Goal: Information Seeking & Learning: Learn about a topic

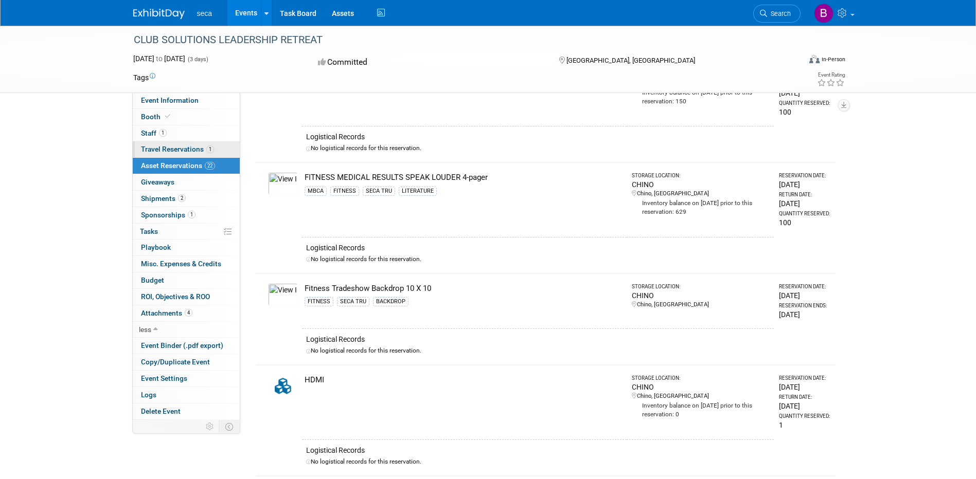
click at [169, 147] on span "Travel Reservations 1" at bounding box center [177, 149] width 73 height 8
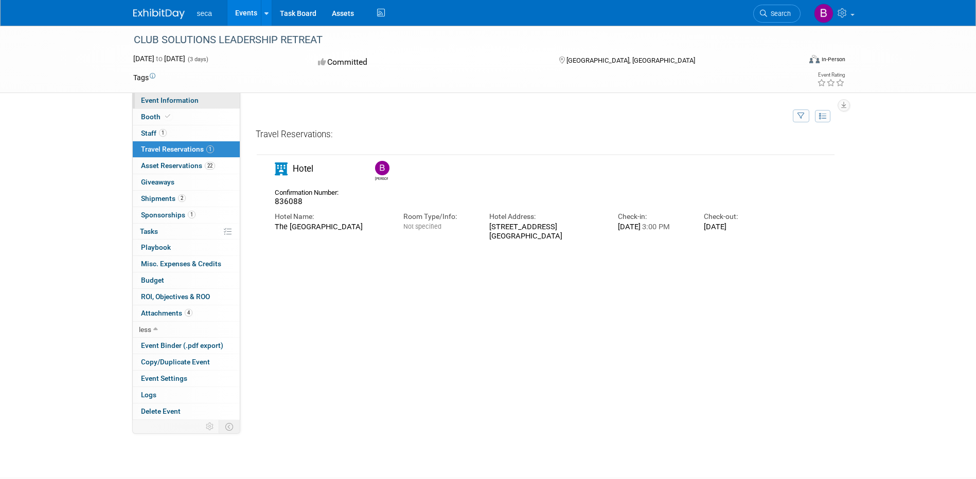
click at [157, 101] on span "Event Information" at bounding box center [170, 100] width 58 height 8
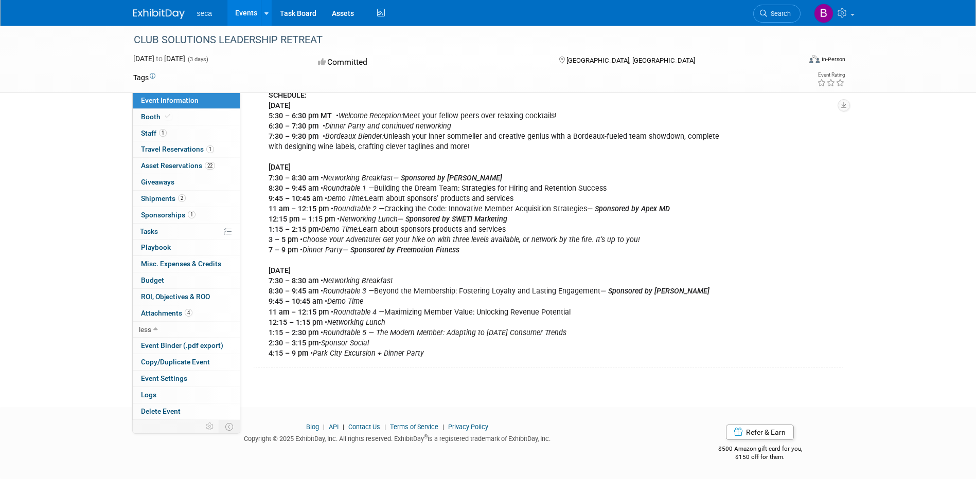
scroll to position [168, 0]
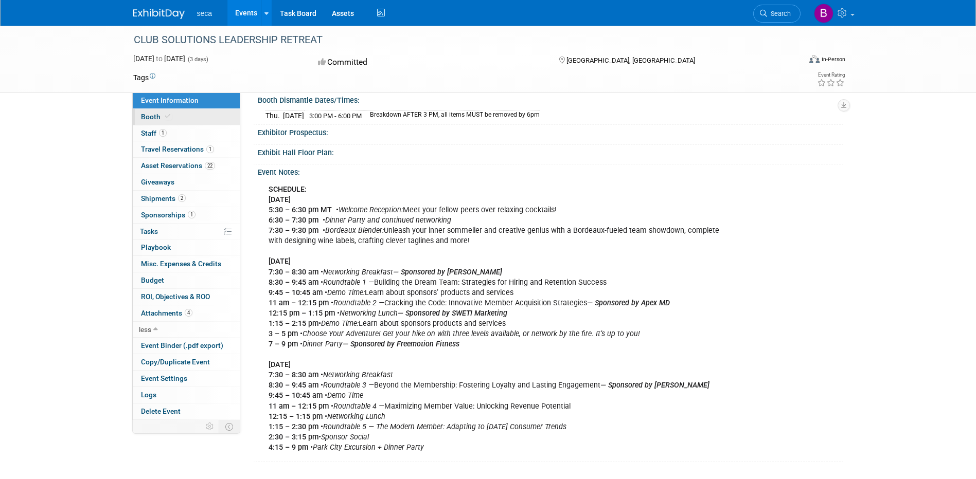
click at [150, 117] on span "Booth" at bounding box center [156, 117] width 31 height 8
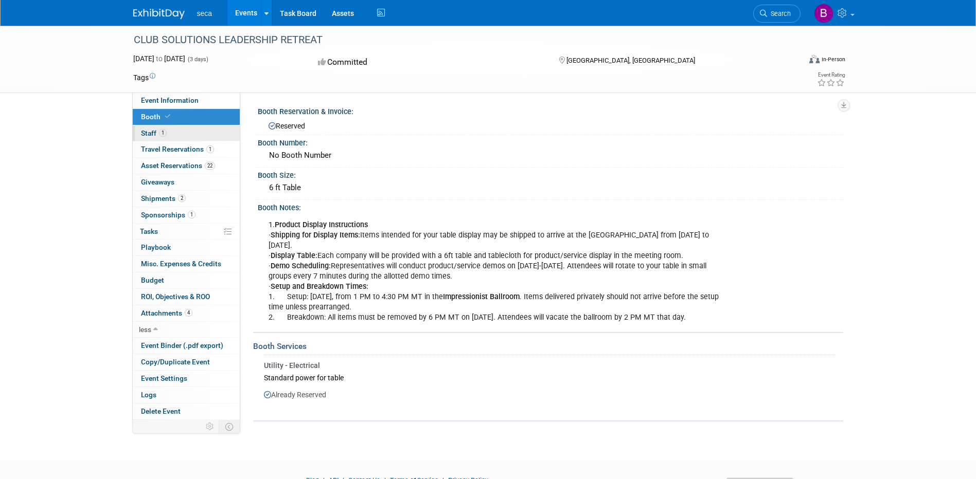
click at [154, 135] on span "Staff 1" at bounding box center [154, 133] width 26 height 8
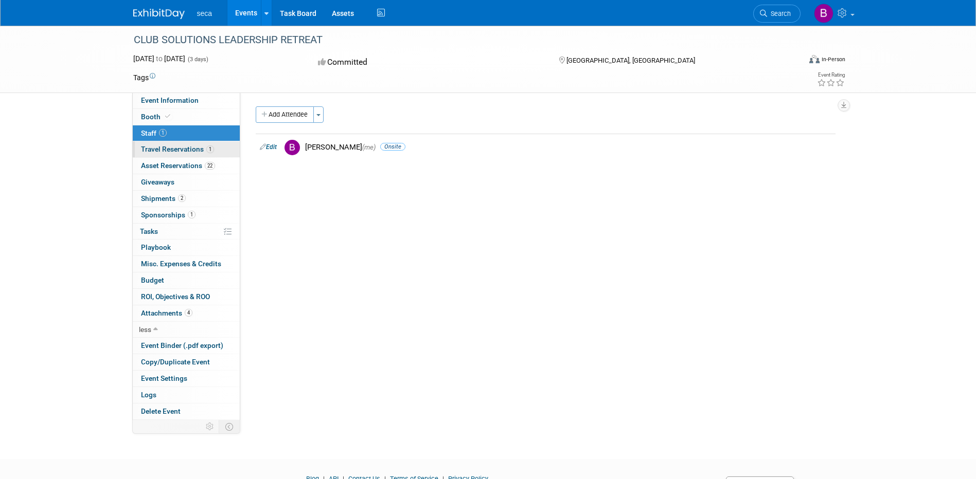
click at [154, 150] on span "Travel Reservations 1" at bounding box center [177, 149] width 73 height 8
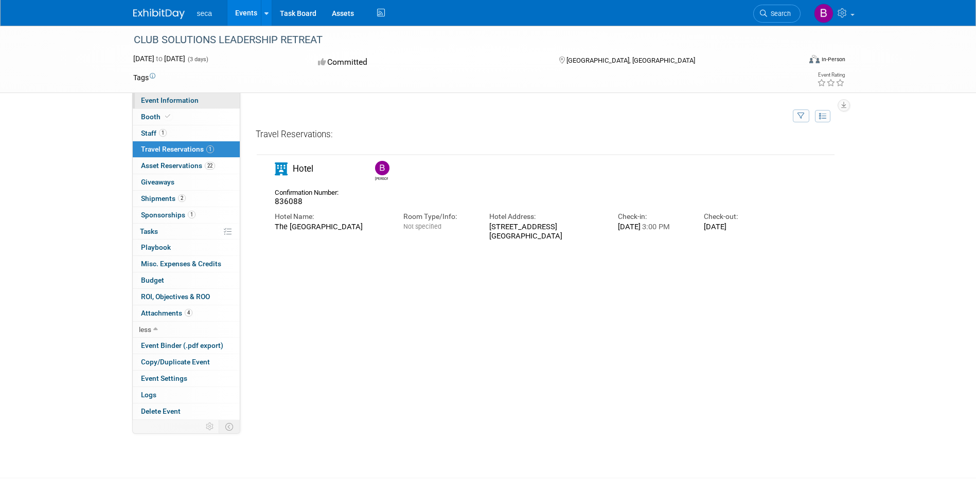
click at [185, 99] on span "Event Information" at bounding box center [170, 100] width 58 height 8
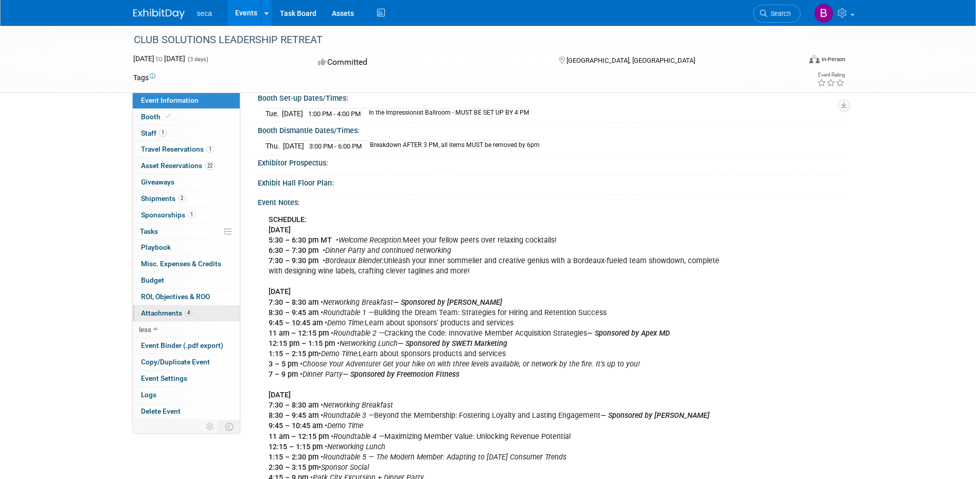
scroll to position [154, 0]
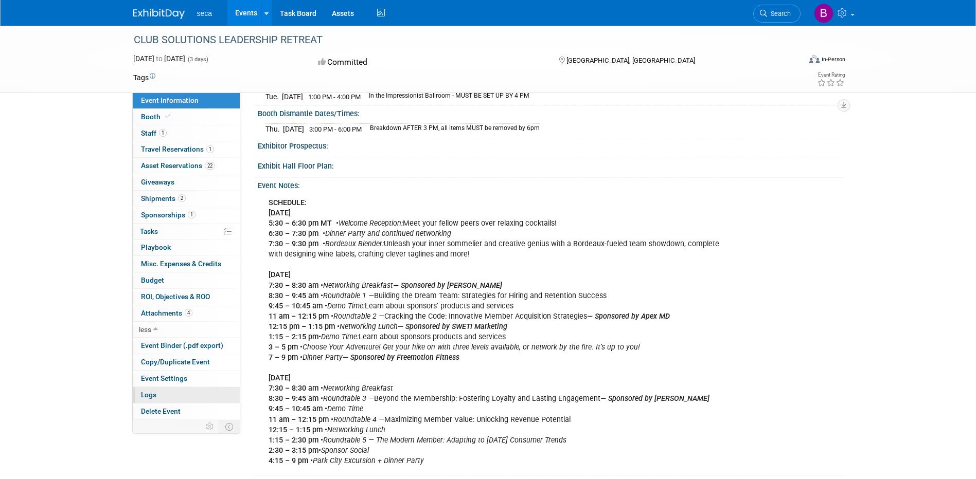
click at [173, 396] on link "Logs" at bounding box center [186, 395] width 107 height 16
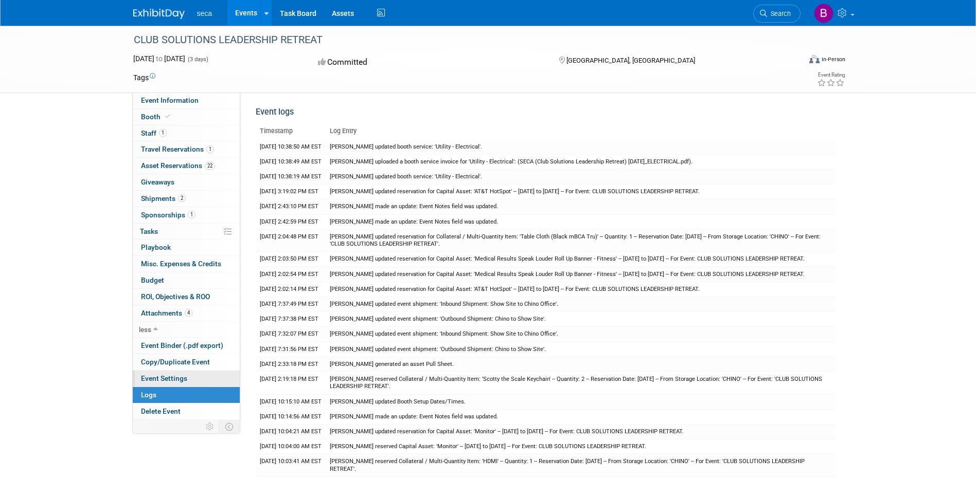
click at [171, 378] on span "Event Settings" at bounding box center [164, 378] width 46 height 8
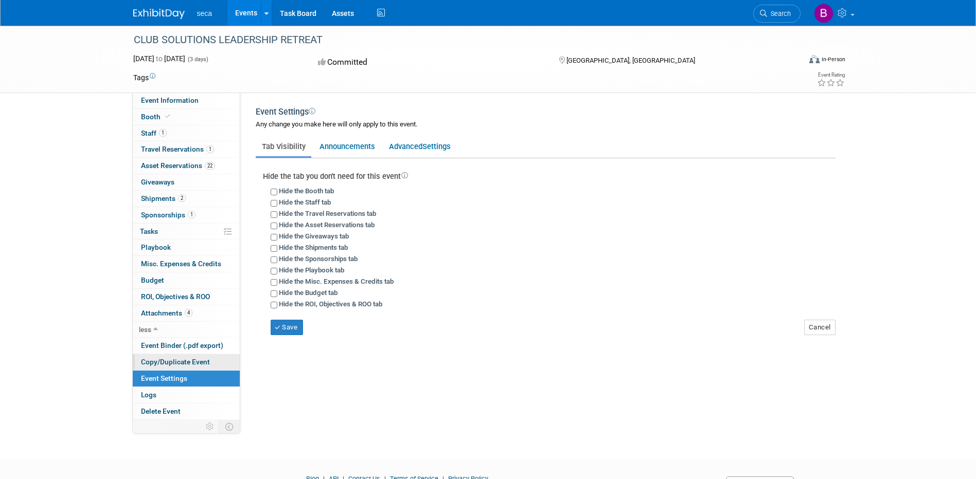
click at [173, 362] on span "Copy/Duplicate Event" at bounding box center [175, 362] width 69 height 8
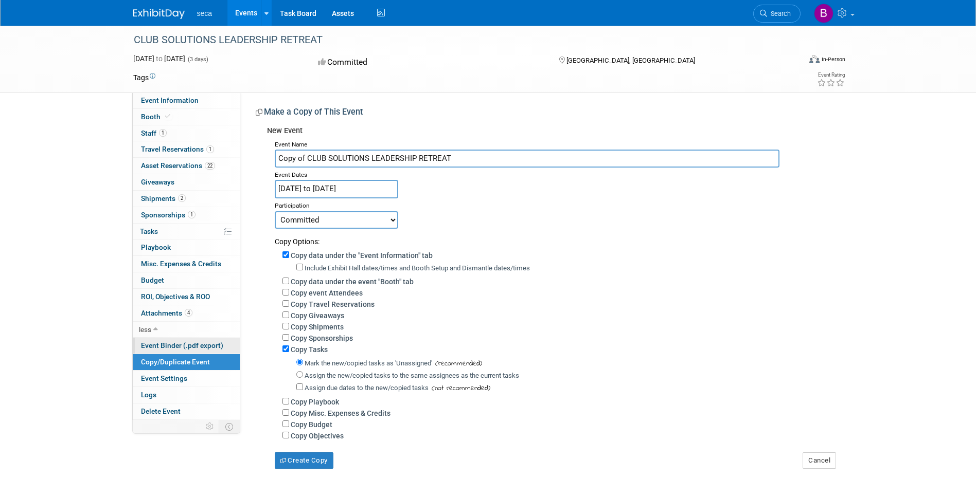
click at [155, 346] on span "Event Binder (.pdf export)" at bounding box center [182, 345] width 82 height 8
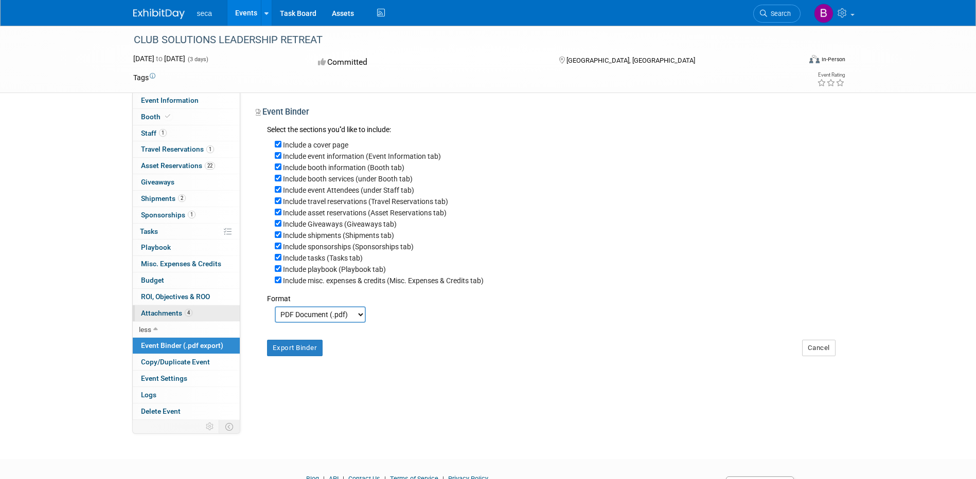
click at [159, 313] on span "Attachments 4" at bounding box center [166, 313] width 51 height 8
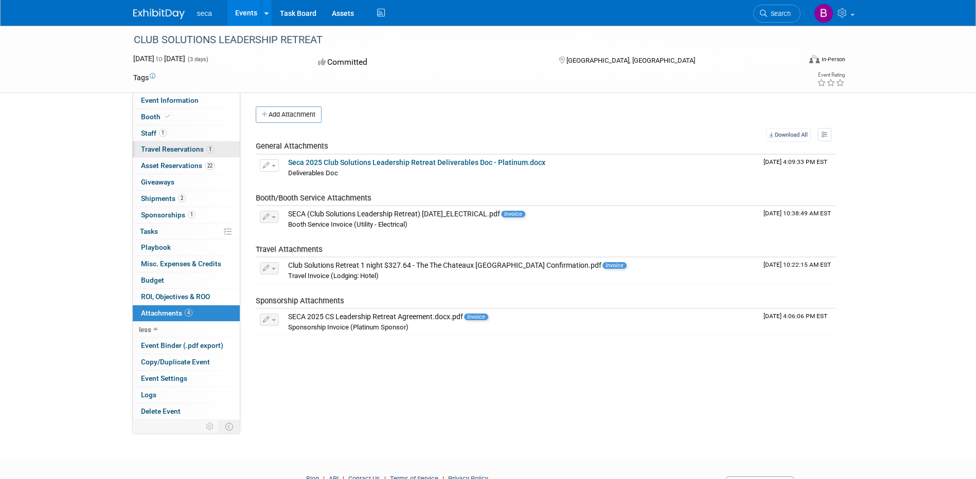
click at [162, 151] on span "Travel Reservations 1" at bounding box center [177, 149] width 73 height 8
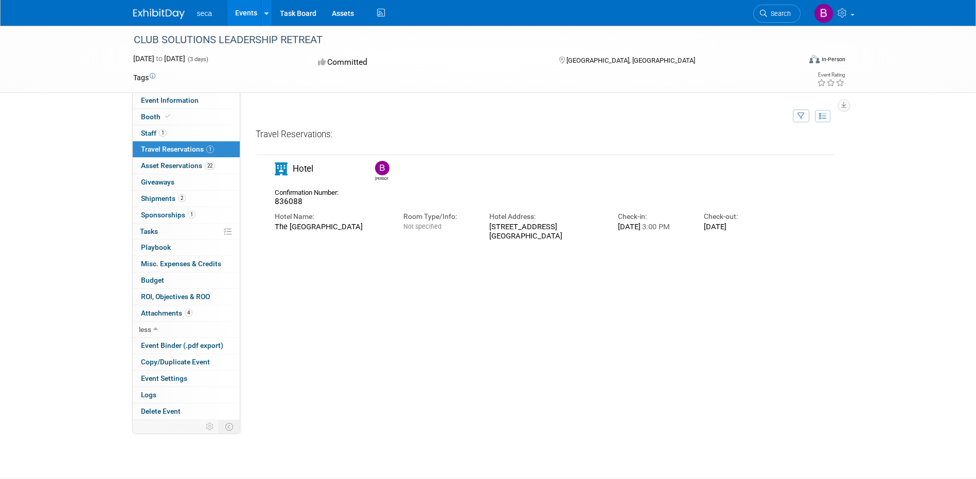
click at [207, 149] on span "1" at bounding box center [210, 150] width 8 height 8
click at [820, 116] on icon at bounding box center [822, 116] width 7 height 7
click at [823, 113] on icon at bounding box center [822, 116] width 7 height 7
click at [829, 178] on label at bounding box center [825, 179] width 13 height 13
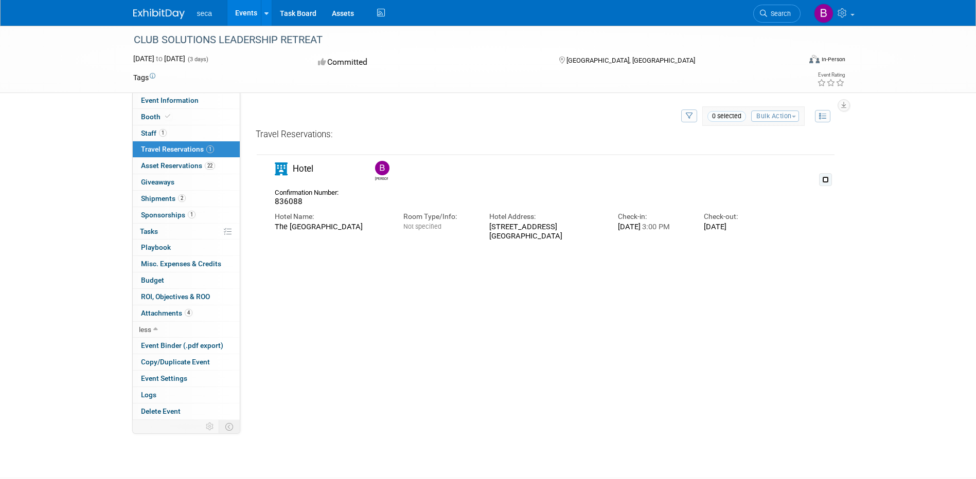
click at [829, 178] on input "checkbox" at bounding box center [825, 179] width 7 height 7
click at [824, 176] on label at bounding box center [825, 179] width 13 height 13
click at [824, 176] on input "checkbox" at bounding box center [825, 179] width 7 height 7
checkbox input "false"
click at [681, 118] on button "button" at bounding box center [689, 116] width 16 height 13
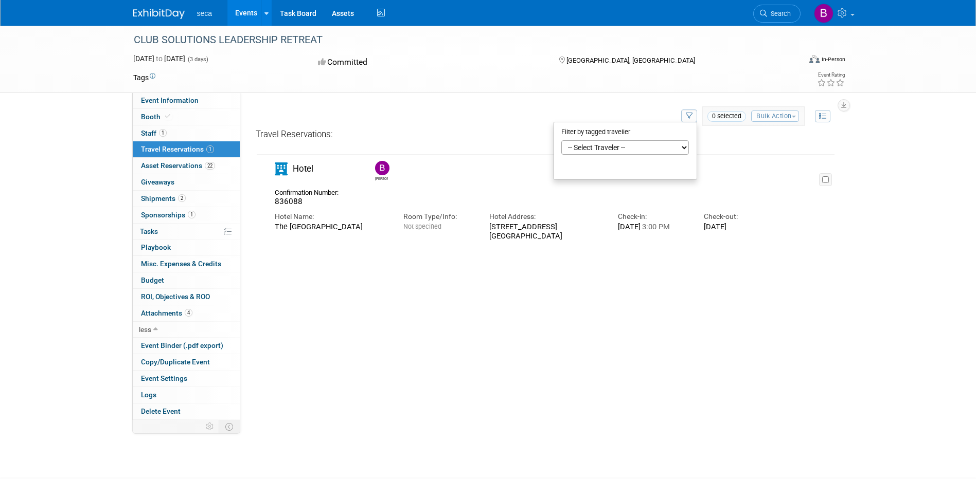
click at [555, 113] on td at bounding box center [463, 117] width 430 height 22
click at [165, 152] on span "Travel Reservations 1" at bounding box center [177, 149] width 73 height 8
click at [255, 12] on link "Events" at bounding box center [246, 13] width 38 height 26
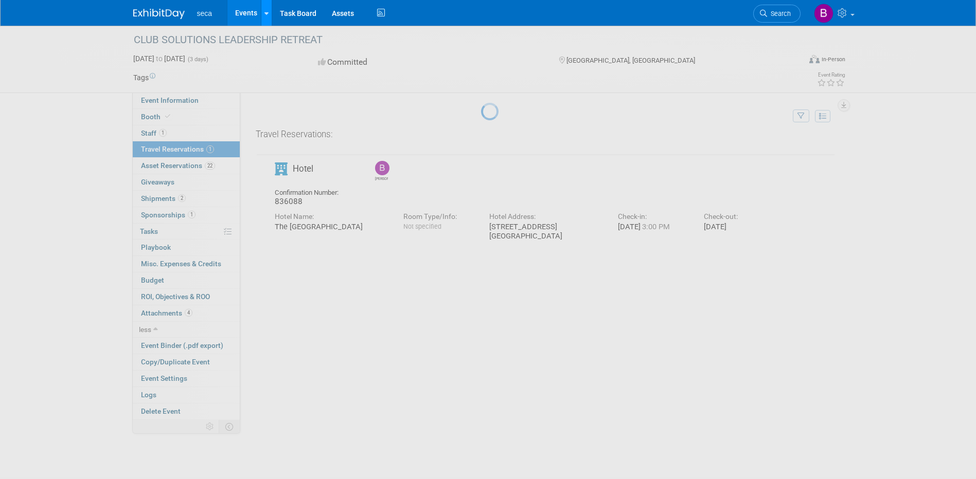
click at [264, 12] on icon at bounding box center [266, 13] width 4 height 7
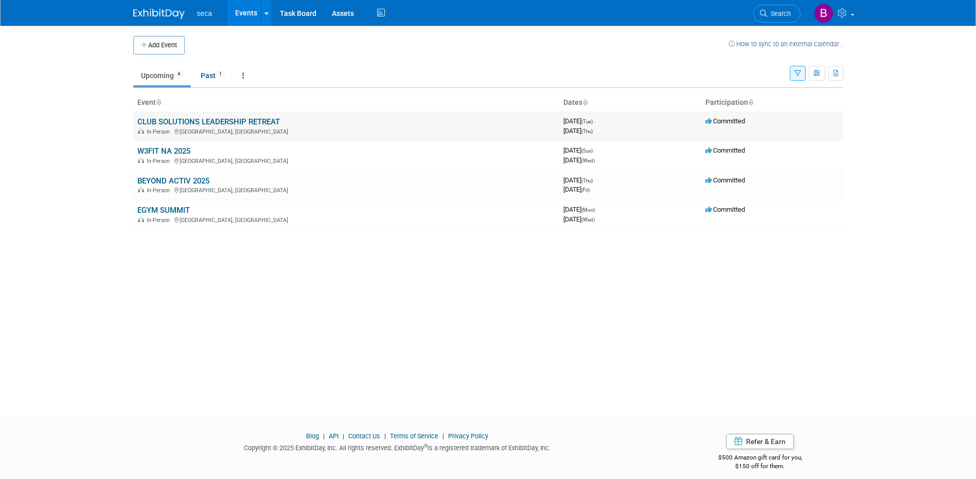
click at [190, 118] on link "CLUB SOLUTIONS LEADERSHIP RETREAT" at bounding box center [208, 121] width 142 height 9
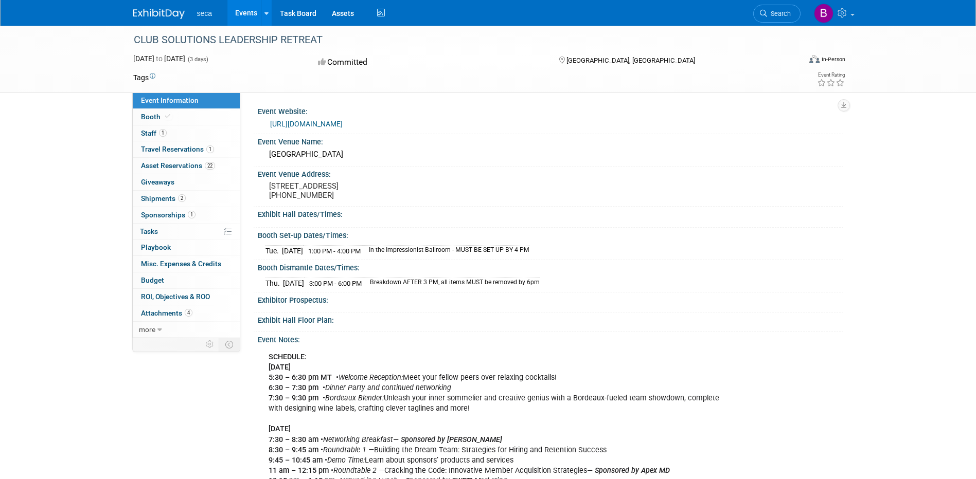
click at [204, 102] on link "Event Information" at bounding box center [186, 101] width 107 height 16
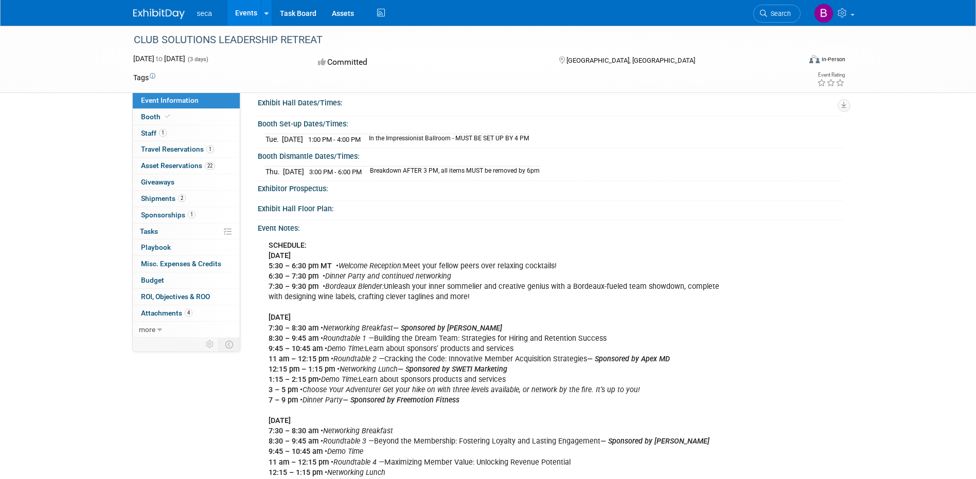
scroll to position [103, 0]
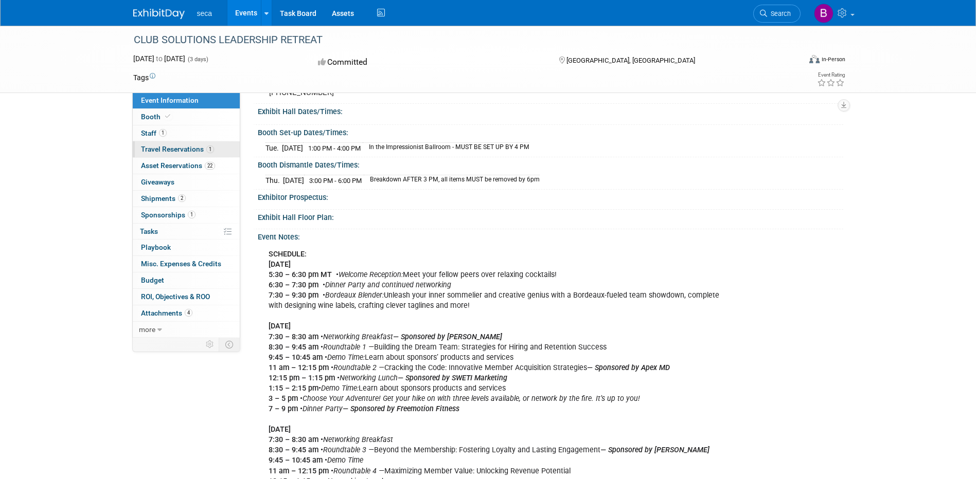
click at [185, 151] on span "Travel Reservations 1" at bounding box center [177, 149] width 73 height 8
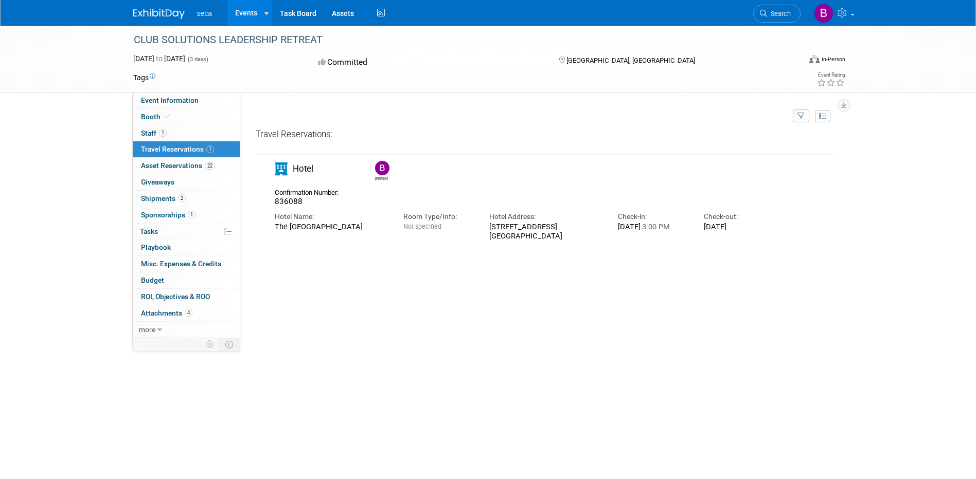
drag, startPoint x: 184, startPoint y: 153, endPoint x: 187, endPoint y: 148, distance: 5.6
click at [187, 148] on span "Travel Reservations 1" at bounding box center [177, 149] width 73 height 8
drag, startPoint x: 192, startPoint y: 148, endPoint x: 477, endPoint y: 363, distance: 357.3
click at [477, 363] on div "Travel Reservations: Bob 836088 Hotel Name: Room Type/Info: Check-in:" at bounding box center [546, 283] width 580 height 309
click at [178, 168] on span "Asset Reservations 22" at bounding box center [178, 165] width 74 height 8
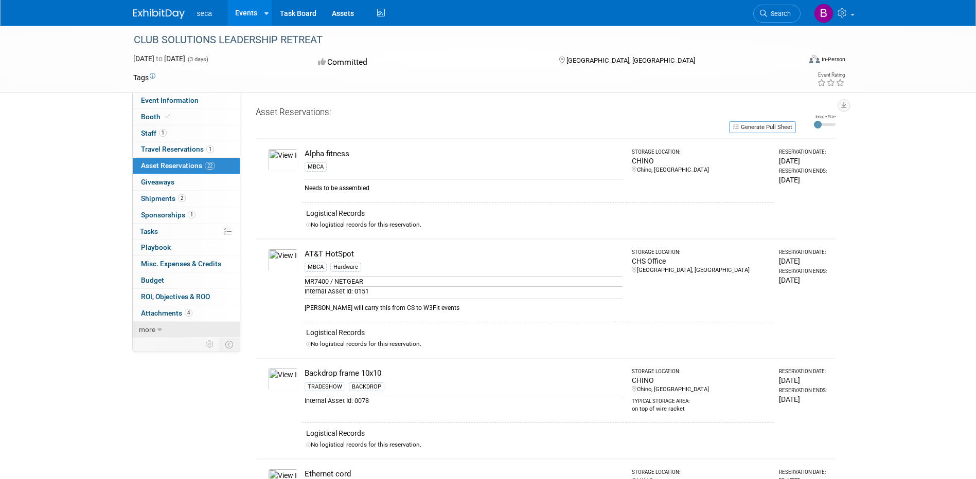
click at [153, 328] on span "more" at bounding box center [147, 330] width 16 height 8
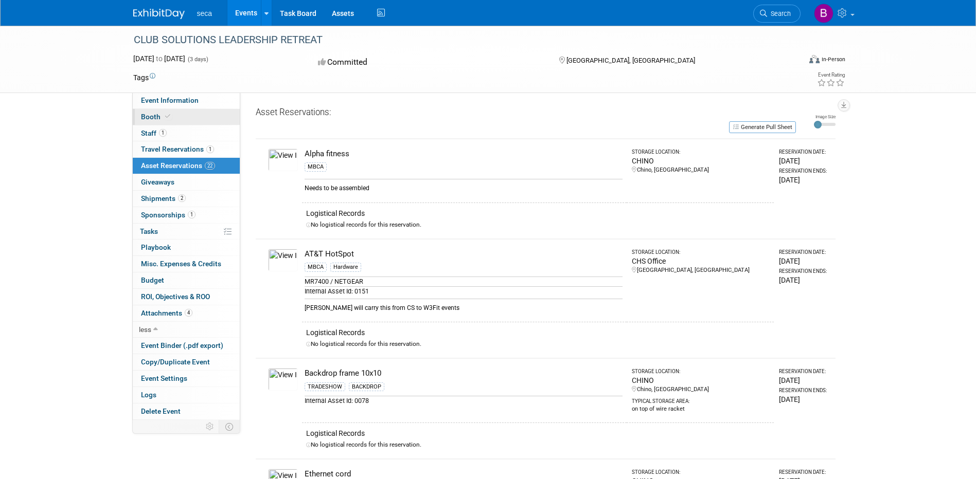
click at [165, 115] on icon at bounding box center [167, 117] width 5 height 6
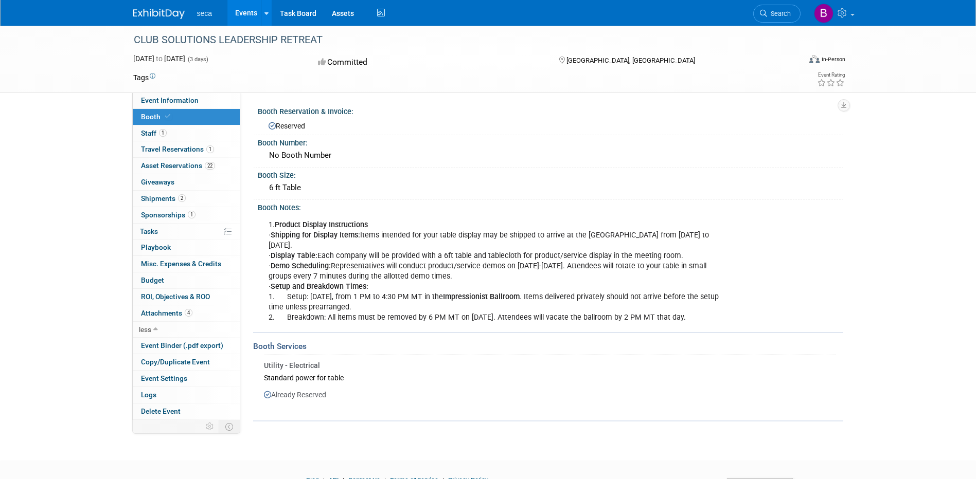
click at [165, 115] on icon at bounding box center [167, 117] width 5 height 6
click at [169, 116] on icon at bounding box center [167, 117] width 5 height 6
click at [172, 129] on link "1 Staff 1" at bounding box center [186, 133] width 107 height 16
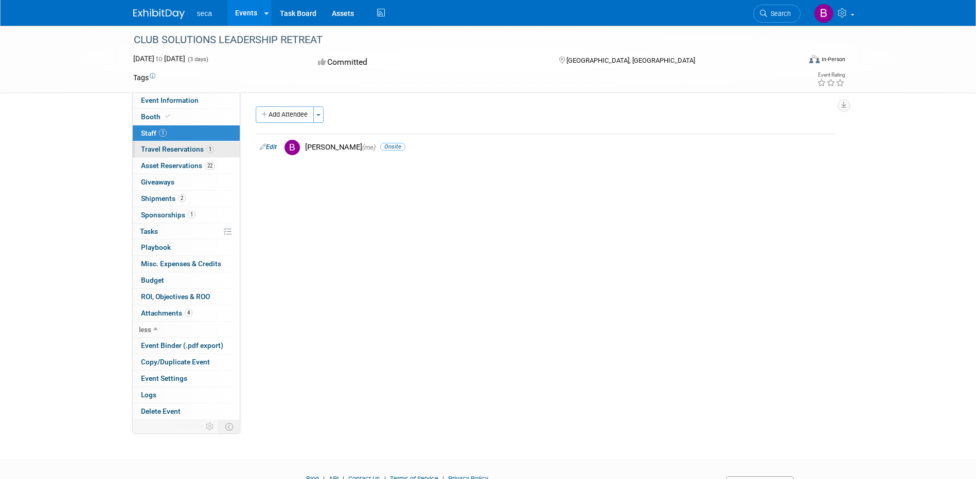
click at [180, 149] on span "Travel Reservations 1" at bounding box center [177, 149] width 73 height 8
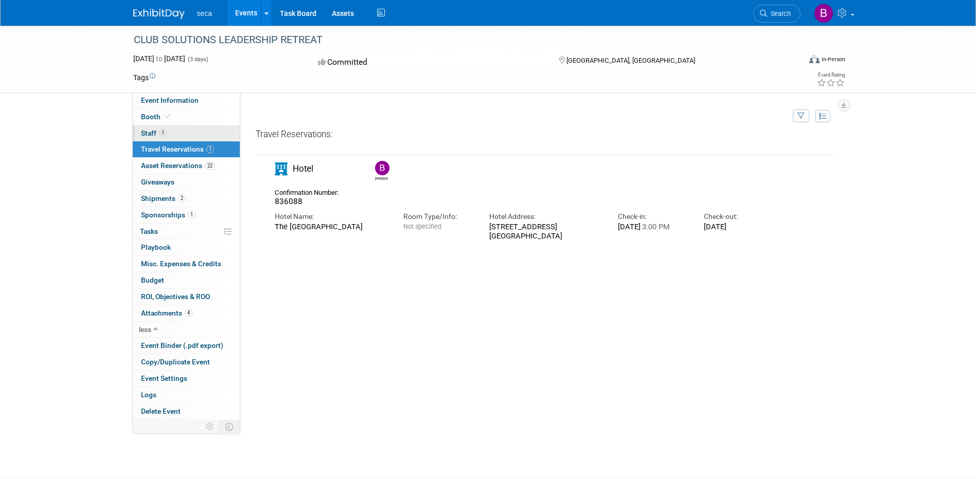
click at [147, 133] on span "Staff 1" at bounding box center [154, 133] width 26 height 8
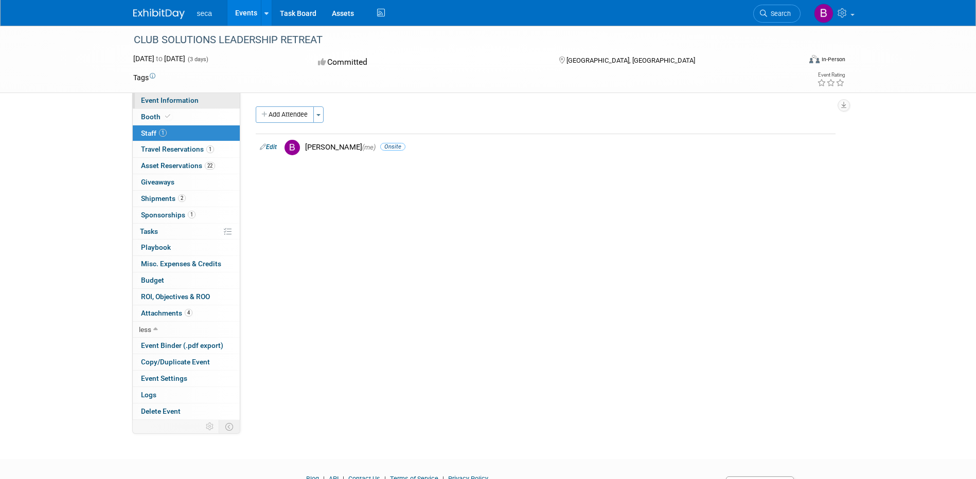
click at [195, 100] on span "Event Information" at bounding box center [170, 100] width 58 height 8
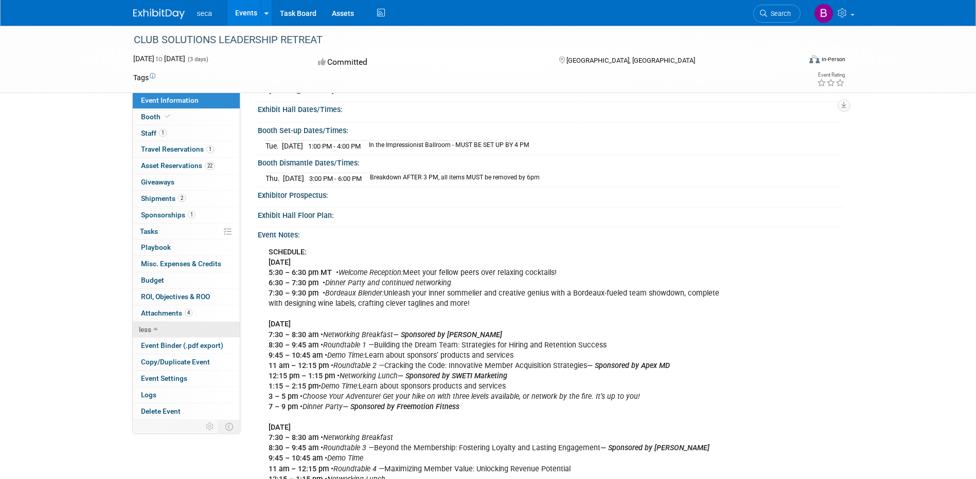
scroll to position [103, 0]
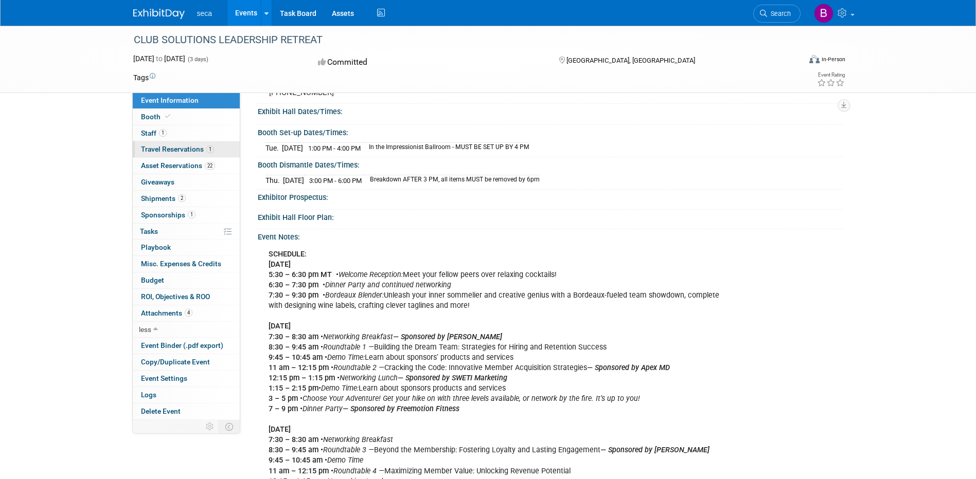
click at [154, 150] on span "Travel Reservations 1" at bounding box center [177, 149] width 73 height 8
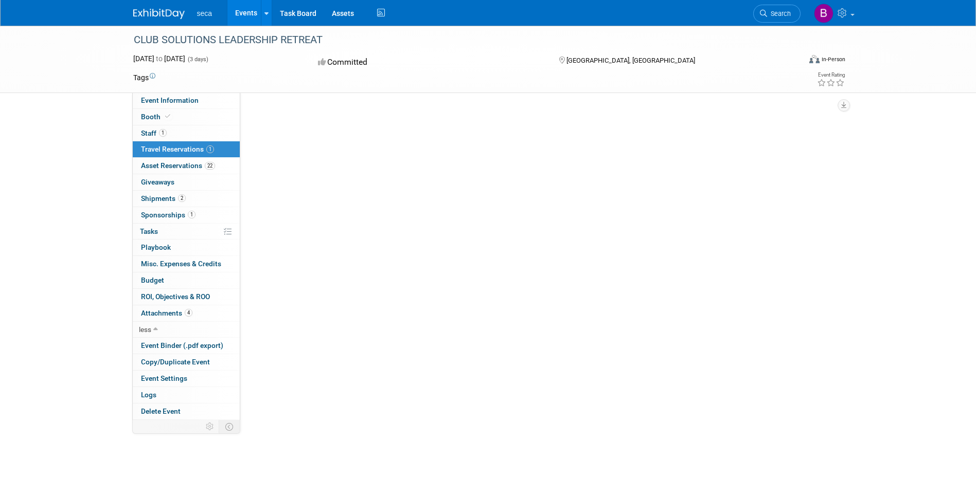
scroll to position [0, 0]
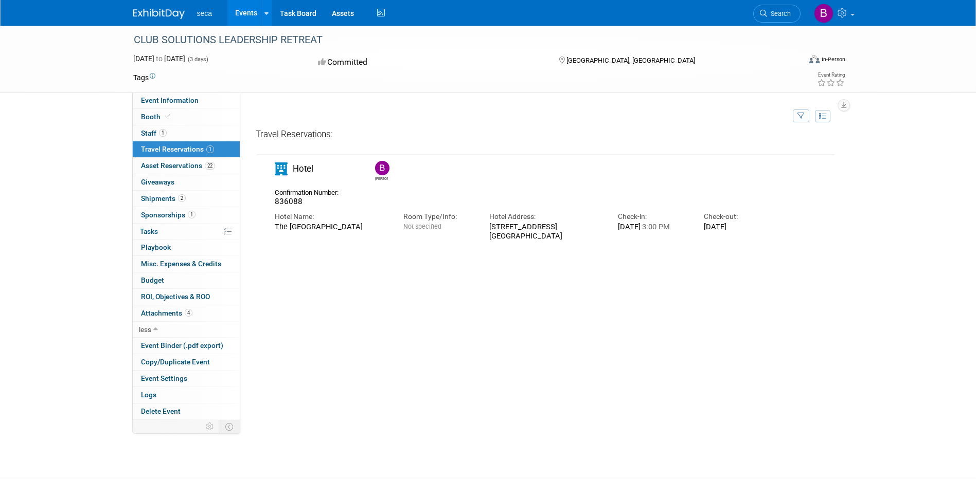
click at [209, 148] on span "1" at bounding box center [210, 150] width 8 height 8
drag, startPoint x: 223, startPoint y: 151, endPoint x: 210, endPoint y: 149, distance: 13.6
click at [208, 148] on span "1" at bounding box center [210, 150] width 8 height 8
click at [197, 13] on span "seca" at bounding box center [204, 13] width 15 height 8
click at [171, 11] on img at bounding box center [158, 14] width 51 height 10
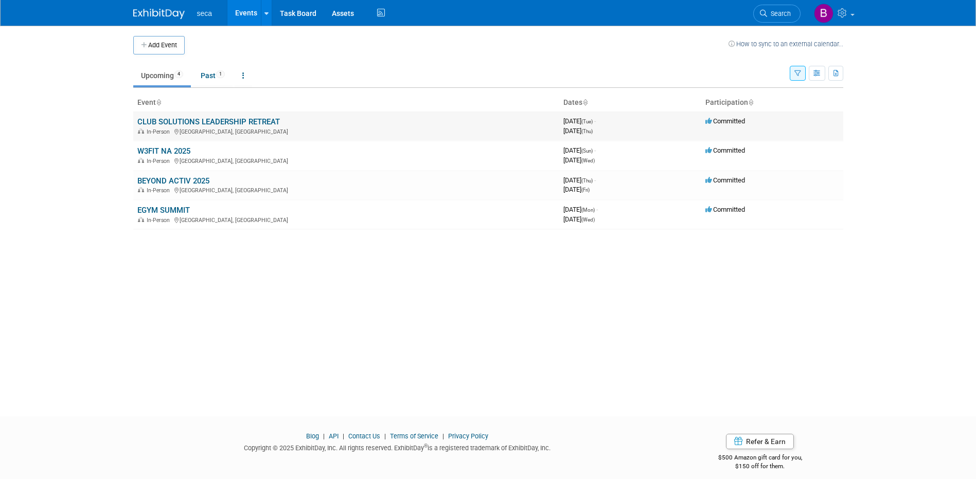
click at [248, 119] on link "CLUB SOLUTIONS LEADERSHIP RETREAT" at bounding box center [208, 121] width 142 height 9
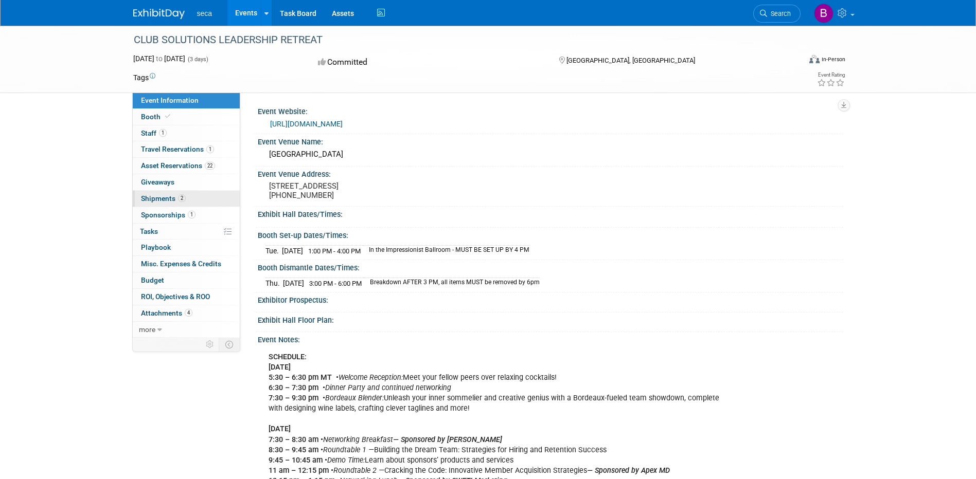
click at [168, 197] on span "Shipments 2" at bounding box center [163, 198] width 45 height 8
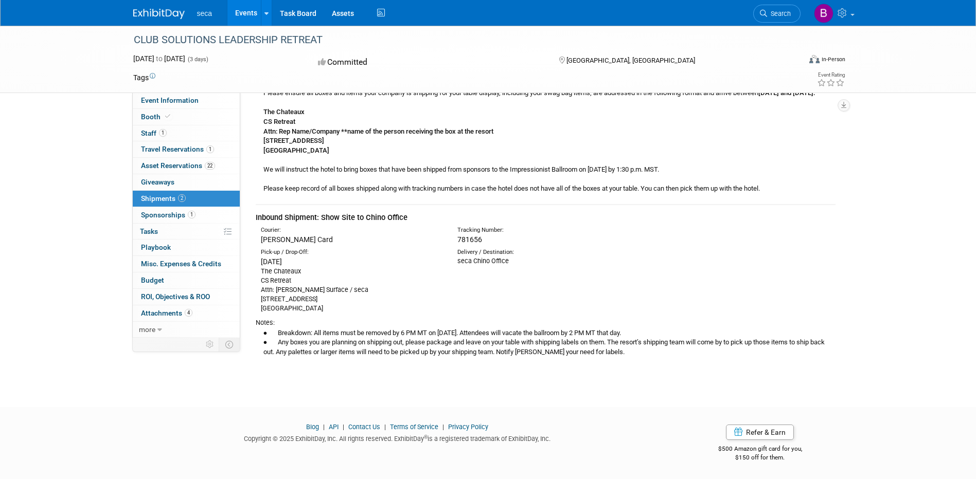
scroll to position [215, 0]
click at [162, 233] on link "0% Tasks 0%" at bounding box center [186, 232] width 107 height 16
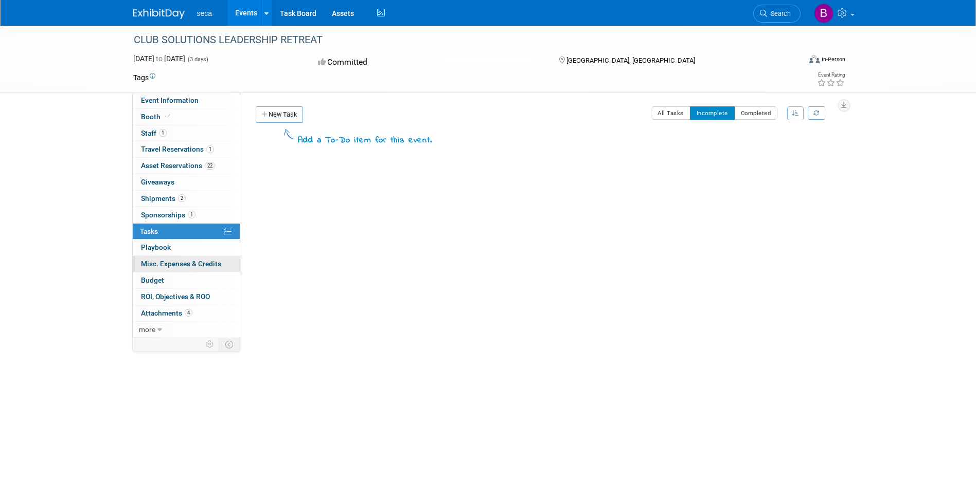
click at [186, 265] on span "Misc. Expenses & Credits 0" at bounding box center [181, 264] width 80 height 8
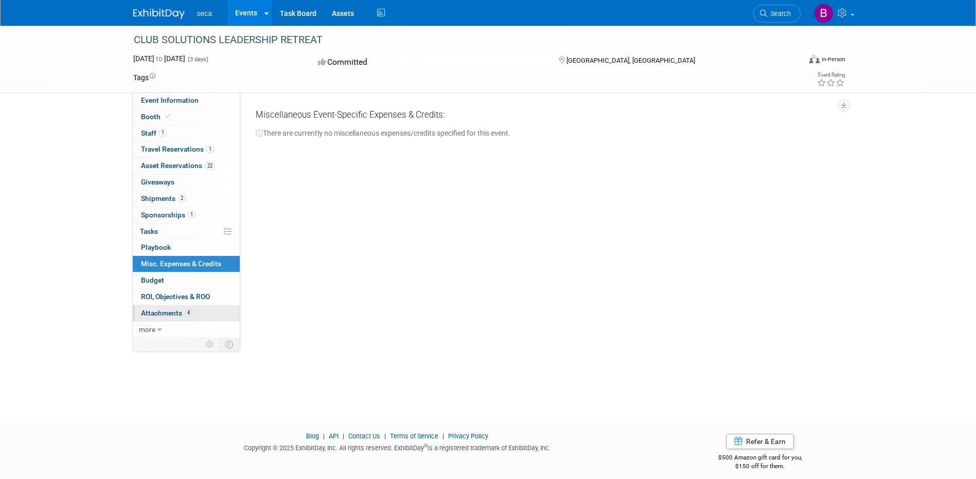
click at [167, 313] on span "Attachments 4" at bounding box center [166, 313] width 51 height 8
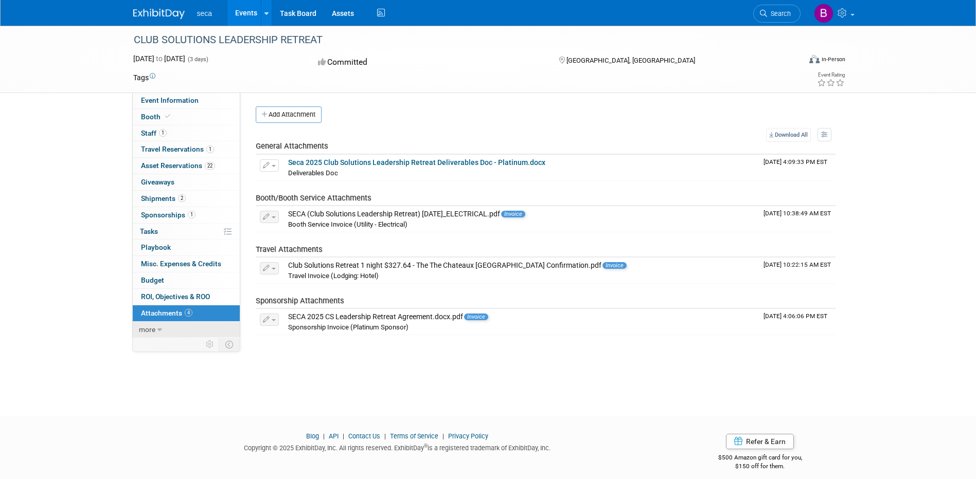
click at [157, 331] on icon at bounding box center [159, 330] width 5 height 7
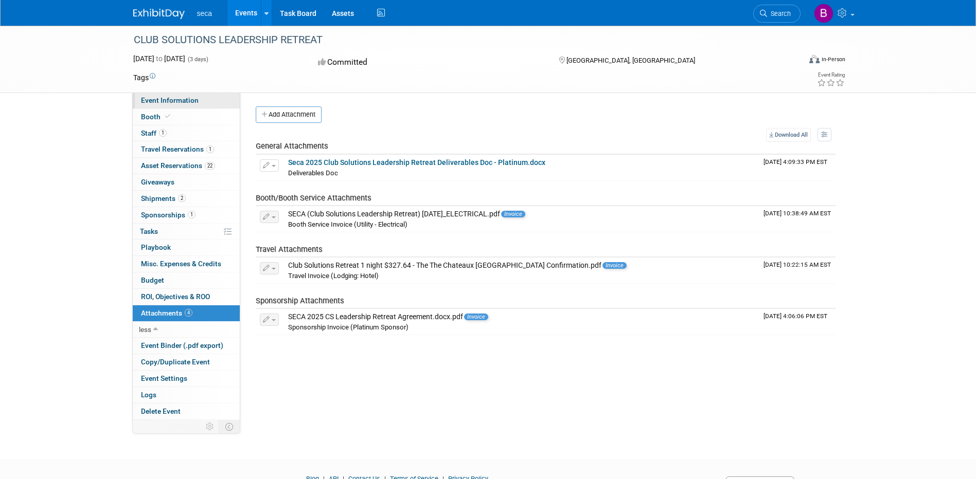
click at [154, 99] on span "Event Information" at bounding box center [170, 100] width 58 height 8
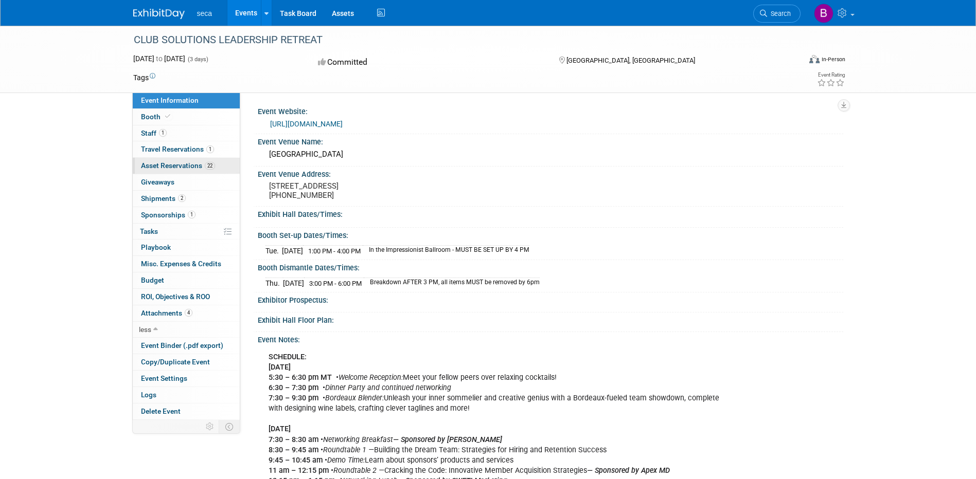
click at [168, 166] on span "Asset Reservations 22" at bounding box center [178, 165] width 74 height 8
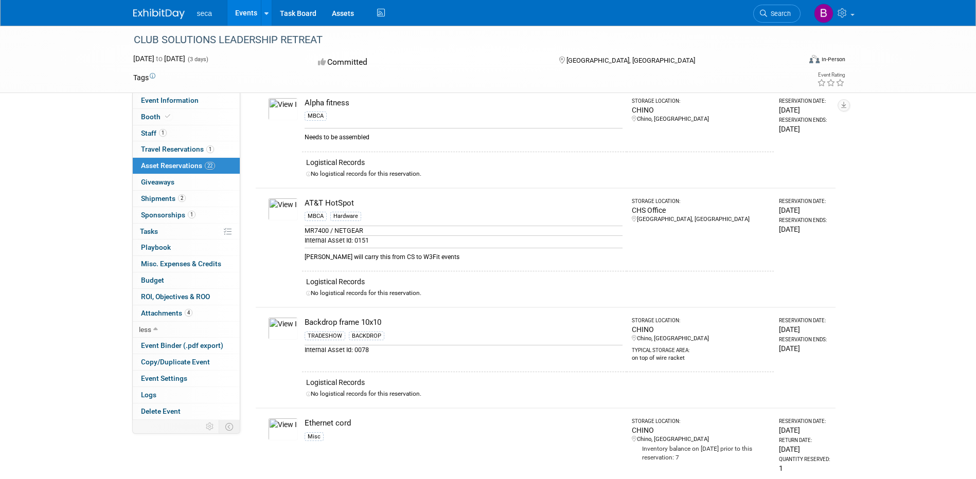
scroll to position [51, 0]
click at [152, 149] on span "Travel Reservations 1" at bounding box center [177, 149] width 73 height 8
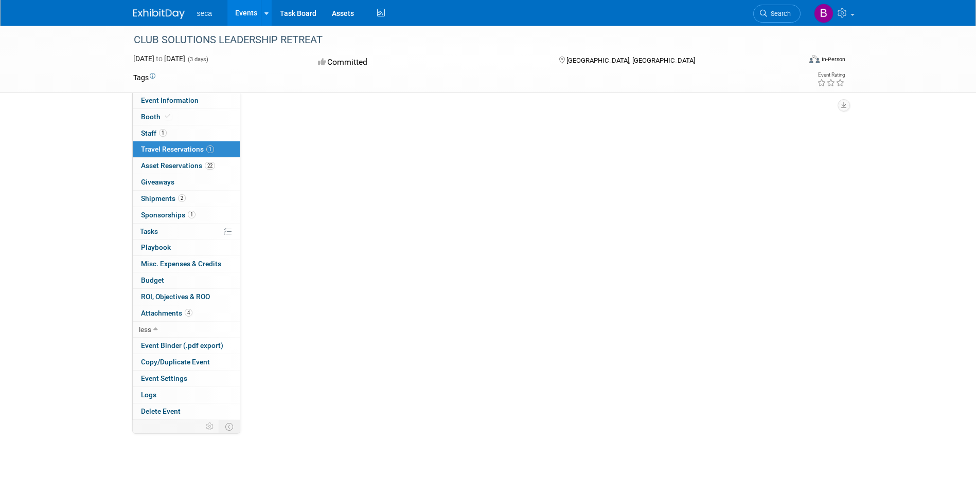
scroll to position [0, 0]
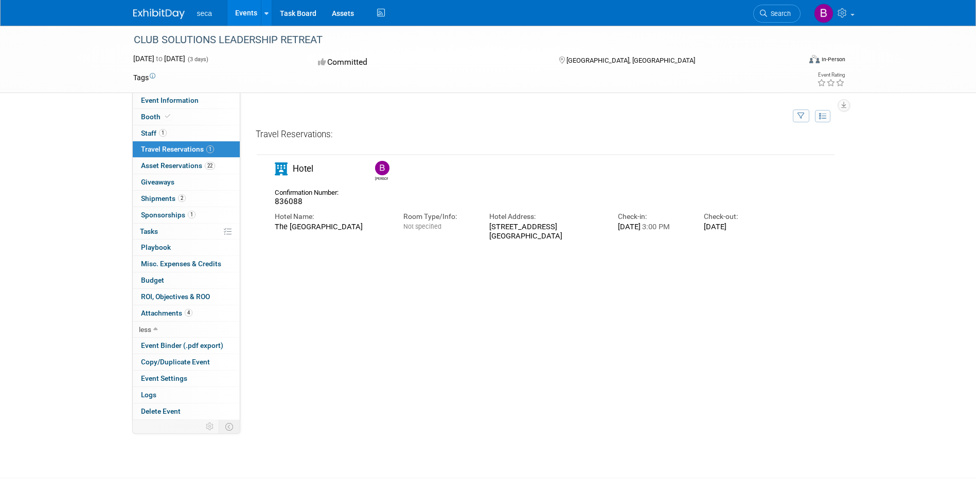
click at [296, 170] on span "Hotel" at bounding box center [303, 169] width 21 height 10
click at [817, 226] on div "Hotel Bob" at bounding box center [538, 202] width 562 height 78
click at [285, 220] on div "Hotel Name:" at bounding box center [331, 217] width 113 height 10
click at [307, 165] on span "Hotel" at bounding box center [303, 169] width 21 height 10
click at [308, 170] on span "Hotel" at bounding box center [303, 169] width 21 height 10
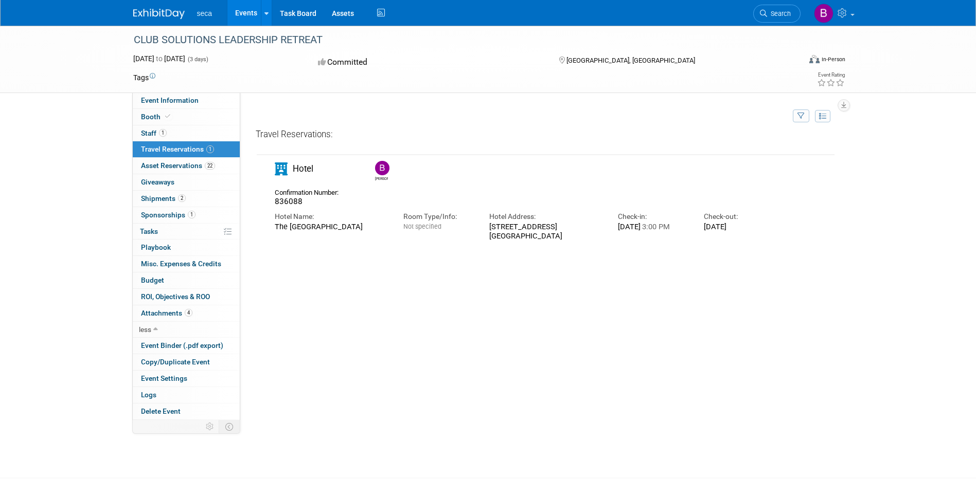
click at [308, 170] on span "Hotel" at bounding box center [303, 169] width 21 height 10
drag, startPoint x: 308, startPoint y: 170, endPoint x: 282, endPoint y: 169, distance: 25.7
click at [281, 169] on icon at bounding box center [281, 169] width 13 height 13
click at [473, 276] on div "Travel Reservations: Bob 836088 Hotel Name: Room Type/Info: Check-in:" at bounding box center [546, 283] width 580 height 309
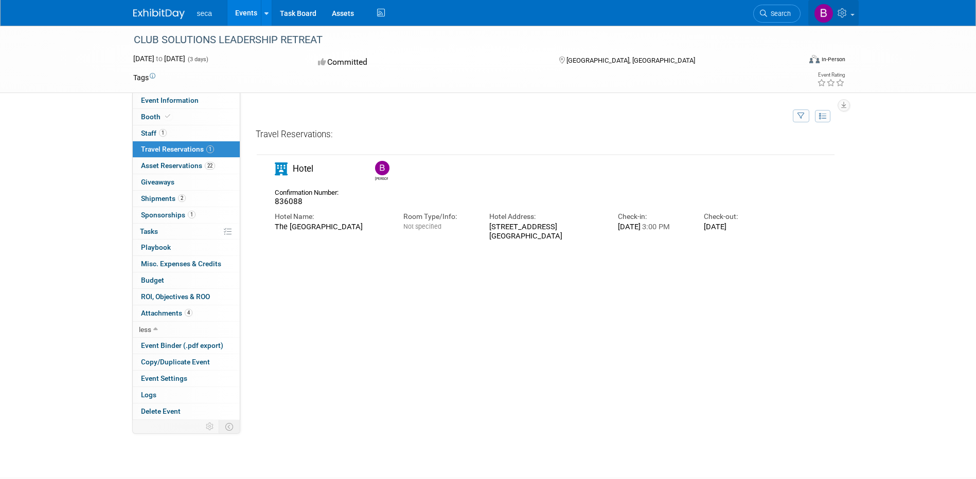
click at [852, 15] on span at bounding box center [852, 15] width 4 height 2
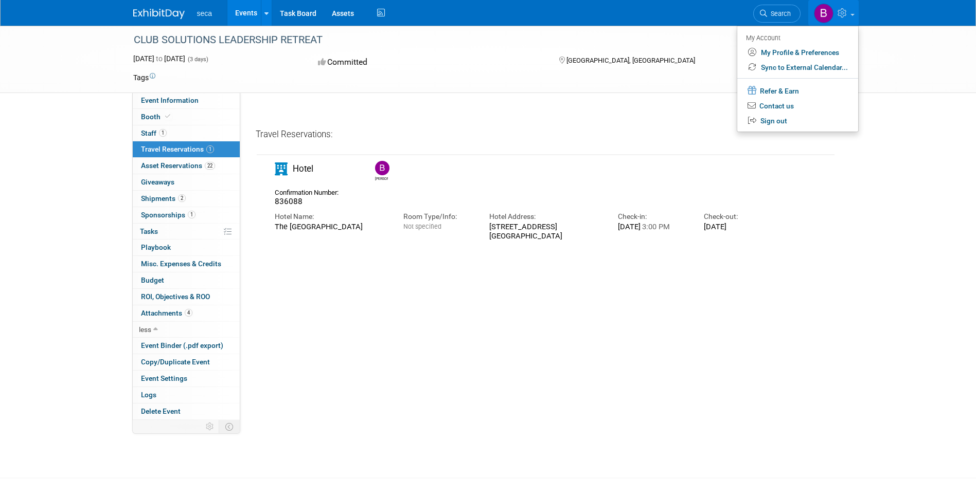
click at [479, 6] on div "seca Events Add Event Bulk Upload Events Recently Viewed Events: CLUB SOLUTIONS…" at bounding box center [488, 13] width 710 height 26
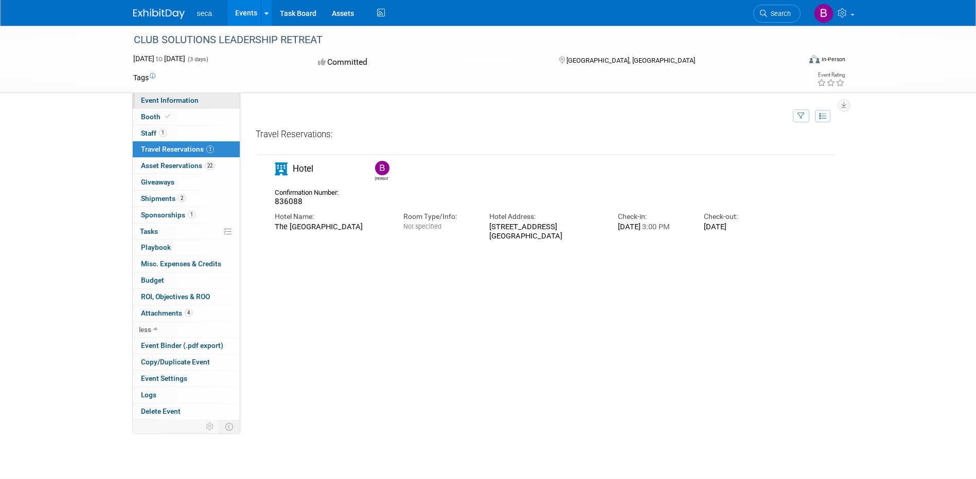
click at [186, 97] on span "Event Information" at bounding box center [170, 100] width 58 height 8
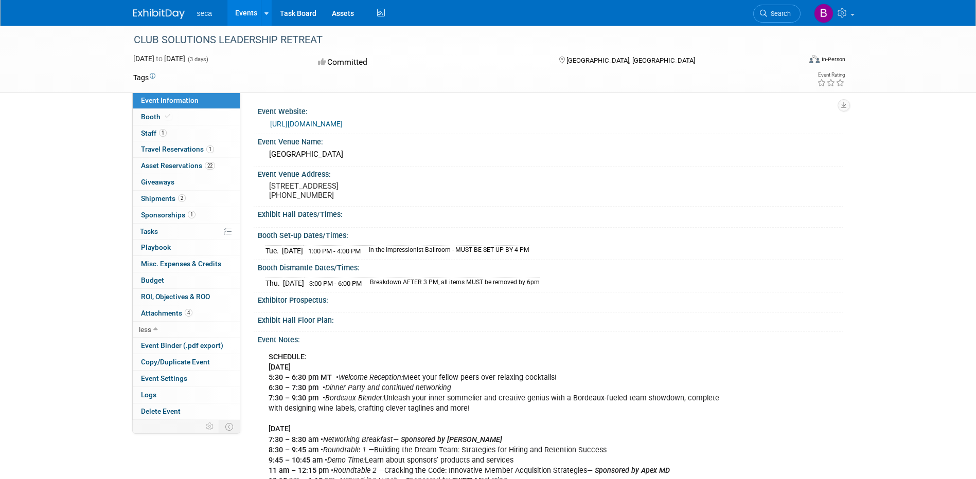
click at [353, 176] on div "Event Venue Address:" at bounding box center [550, 173] width 585 height 13
drag, startPoint x: 371, startPoint y: 185, endPoint x: 512, endPoint y: 166, distance: 142.8
click at [512, 166] on div "Event Venue Name: Chateaux Deer Valley Resort" at bounding box center [548, 150] width 590 height 32
click at [315, 138] on div "Event Venue Name:" at bounding box center [550, 140] width 585 height 13
click at [316, 140] on div "Event Venue Name:" at bounding box center [550, 140] width 585 height 13
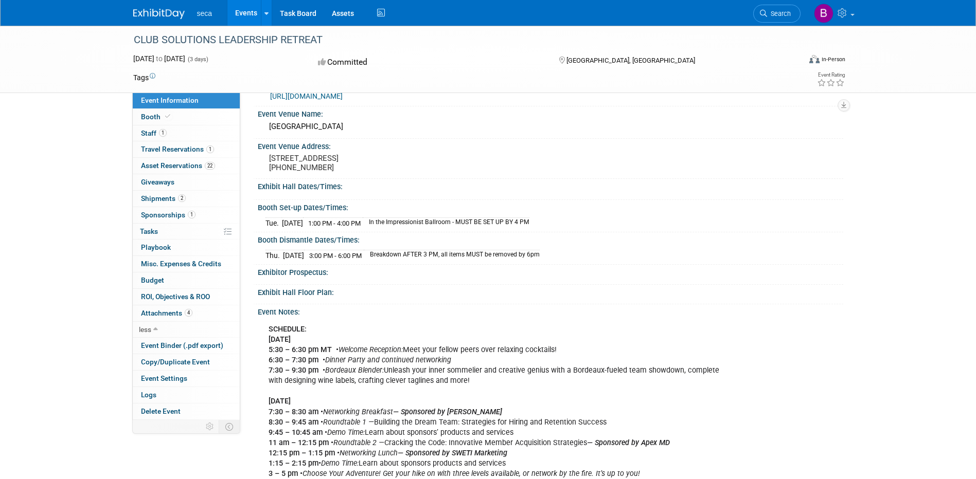
scroll to position [51, 0]
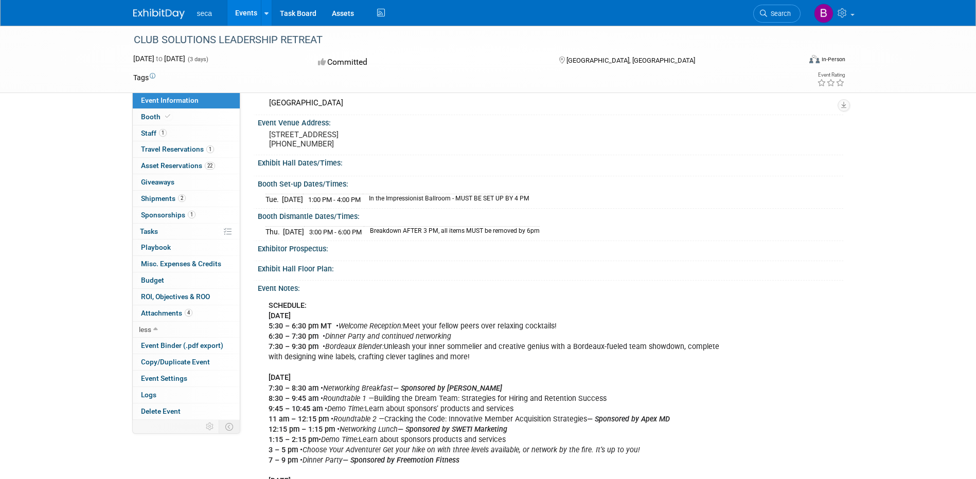
click at [312, 254] on div "Exhibitor Prospectus:" at bounding box center [550, 247] width 585 height 13
click at [313, 274] on div "Exhibit Hall Floor Plan:" at bounding box center [550, 267] width 585 height 13
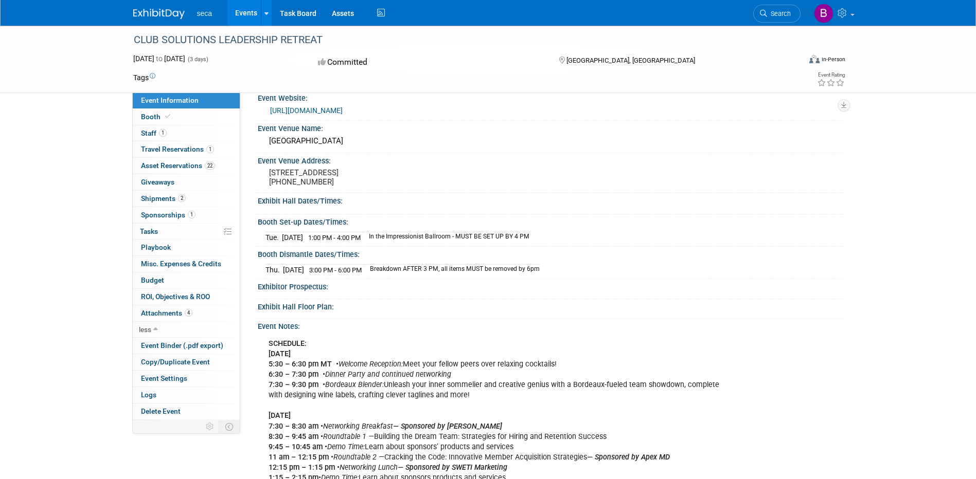
scroll to position [0, 0]
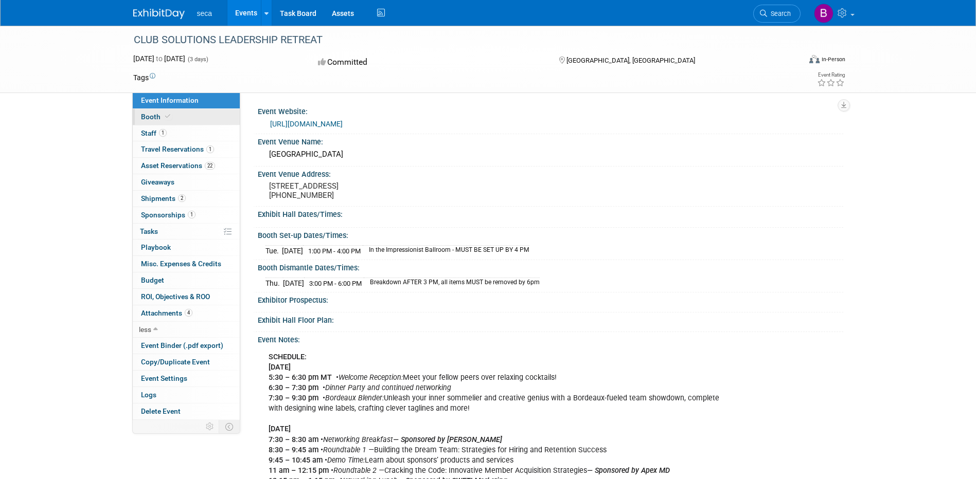
click at [154, 117] on span "Booth" at bounding box center [156, 117] width 31 height 8
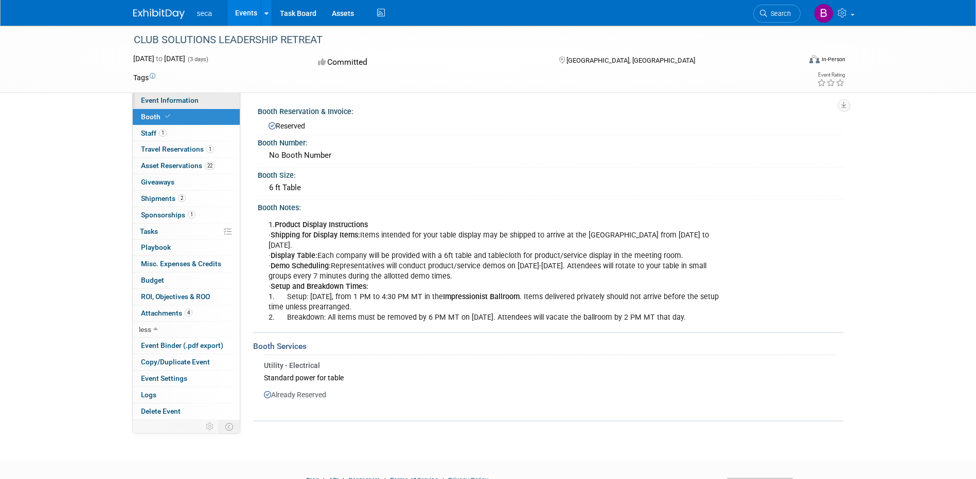
click at [173, 96] on link "Event Information" at bounding box center [186, 101] width 107 height 16
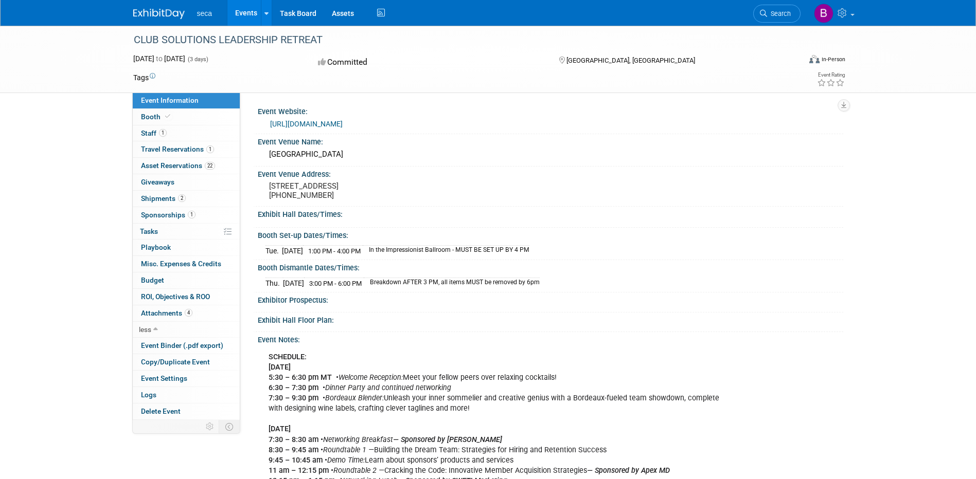
click at [204, 100] on link "Event Information" at bounding box center [186, 101] width 107 height 16
click at [159, 117] on span "Booth" at bounding box center [156, 117] width 31 height 8
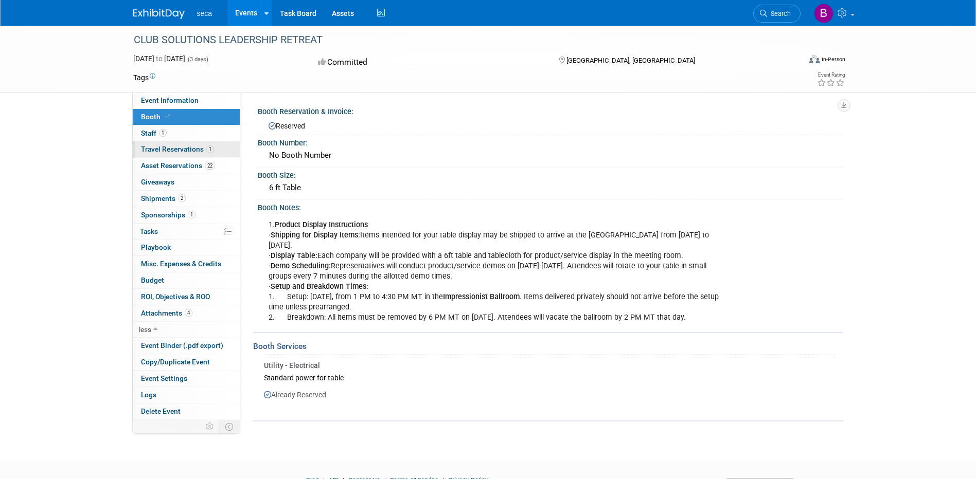
click at [154, 144] on link "1 Travel Reservations 1" at bounding box center [186, 149] width 107 height 16
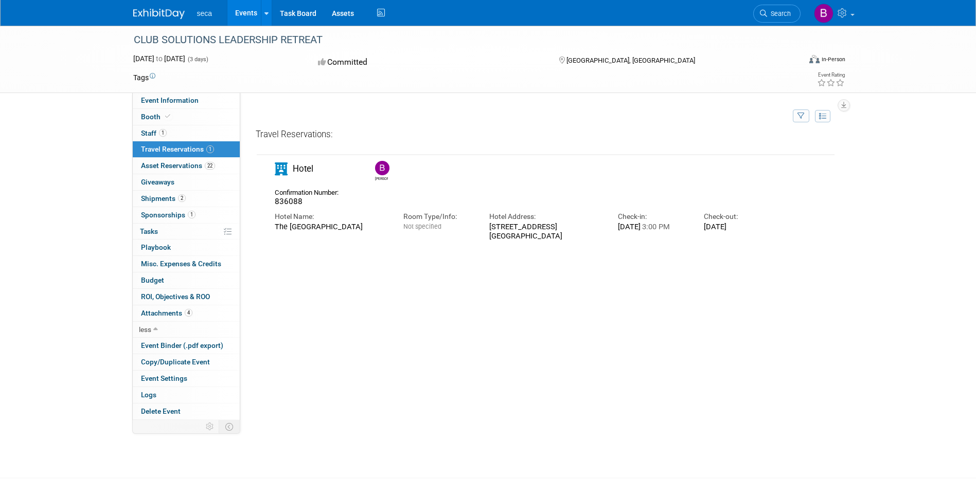
click at [154, 143] on link "1 Travel Reservations 1" at bounding box center [186, 149] width 107 height 16
click at [209, 148] on span "1" at bounding box center [210, 150] width 8 height 8
click at [314, 134] on div "Travel Reservations:" at bounding box center [546, 137] width 580 height 16
drag, startPoint x: 314, startPoint y: 134, endPoint x: 351, endPoint y: 133, distance: 37.5
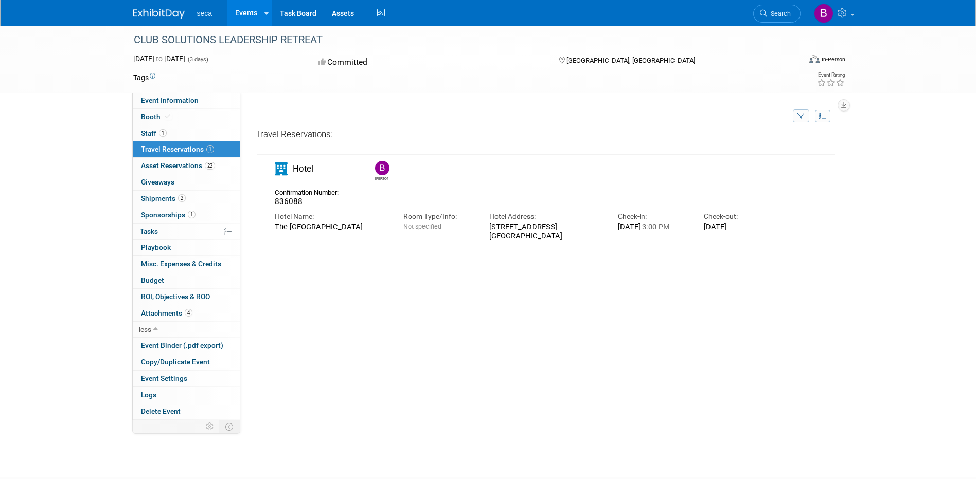
click at [351, 133] on div "Travel Reservations:" at bounding box center [546, 137] width 580 height 16
click at [385, 173] on img at bounding box center [382, 168] width 14 height 14
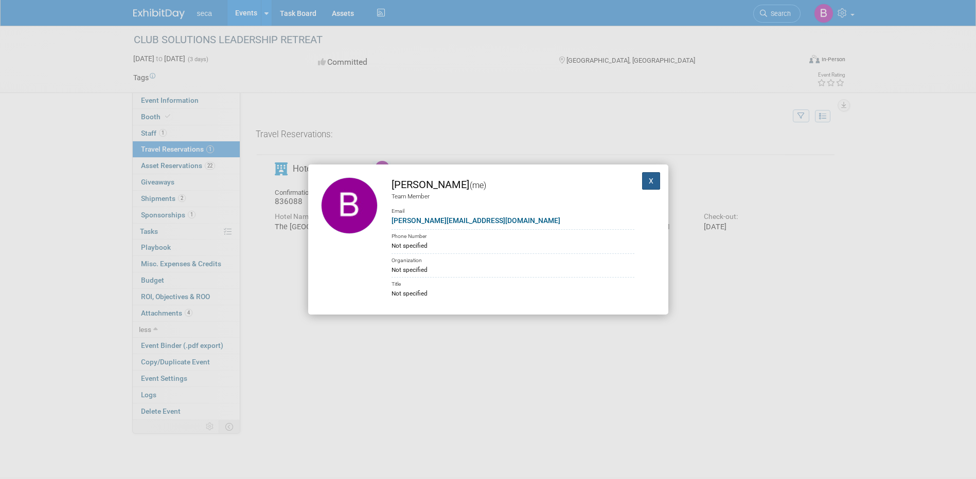
click at [642, 183] on button "X" at bounding box center [651, 180] width 19 height 17
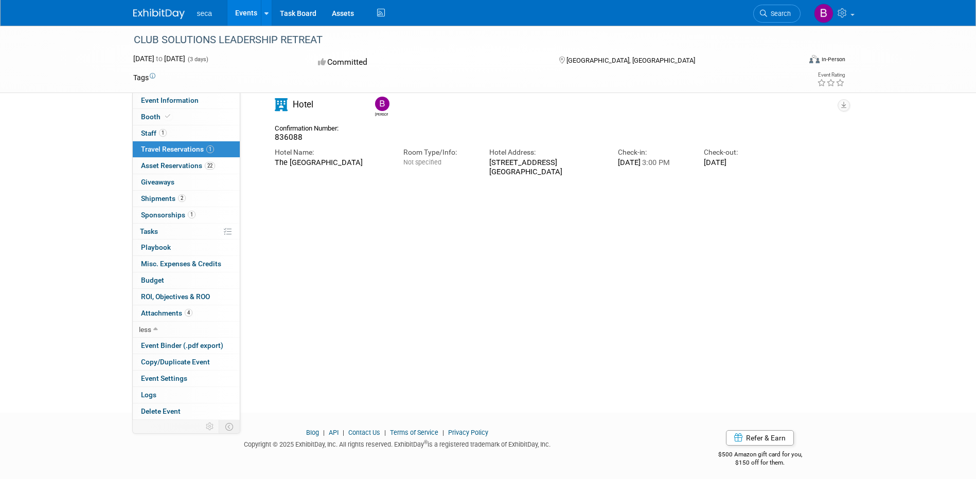
scroll to position [71, 0]
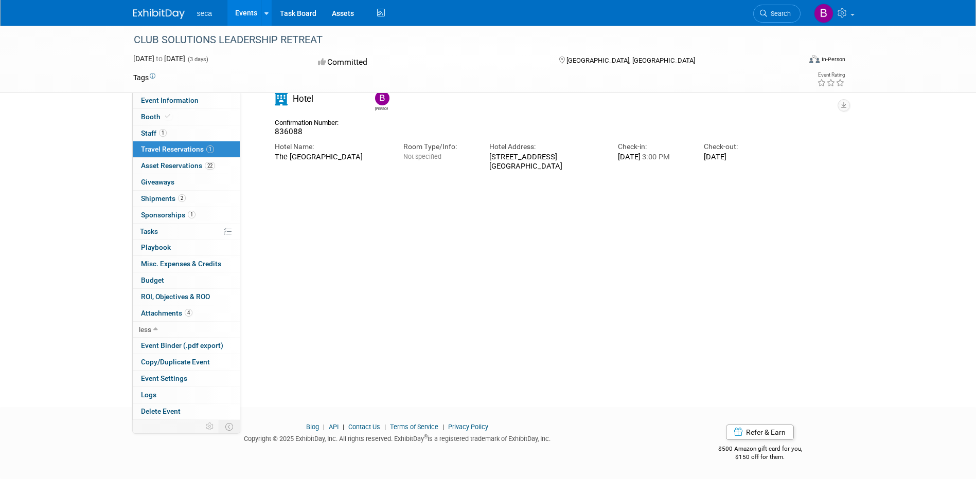
drag, startPoint x: 303, startPoint y: 131, endPoint x: 305, endPoint y: 145, distance: 14.5
click at [303, 131] on div "836088" at bounding box center [310, 132] width 71 height 10
click at [305, 147] on div "Hotel Name:" at bounding box center [331, 147] width 113 height 10
click at [310, 148] on div "Hotel Name:" at bounding box center [331, 147] width 113 height 10
click at [284, 156] on div "The Chateaux Deer Valley" at bounding box center [331, 156] width 113 height 9
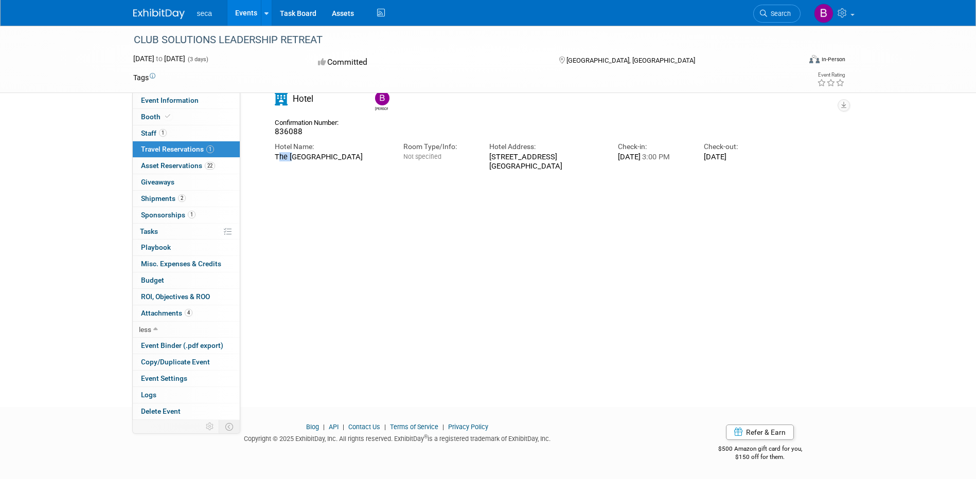
click at [285, 156] on div "The Chateaux Deer Valley" at bounding box center [331, 156] width 113 height 9
drag, startPoint x: 285, startPoint y: 156, endPoint x: 328, endPoint y: 155, distance: 42.2
click at [328, 155] on div "The Chateaux Deer Valley" at bounding box center [331, 156] width 113 height 9
drag, startPoint x: 727, startPoint y: 162, endPoint x: 720, endPoint y: 163, distance: 7.3
click at [720, 163] on div "Hotel Name: The Chateaux Deer Valley Room Type/Info: Not specified Hotel Addres…" at bounding box center [524, 154] width 515 height 34
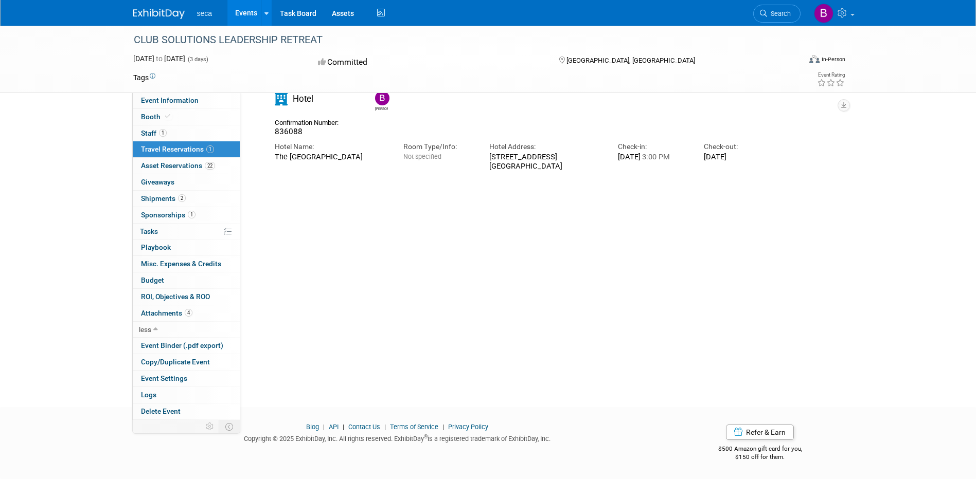
click at [645, 195] on div "Travel Reservations: Bob 836088 Hotel Name: Room Type/Info: Check-in:" at bounding box center [546, 213] width 580 height 309
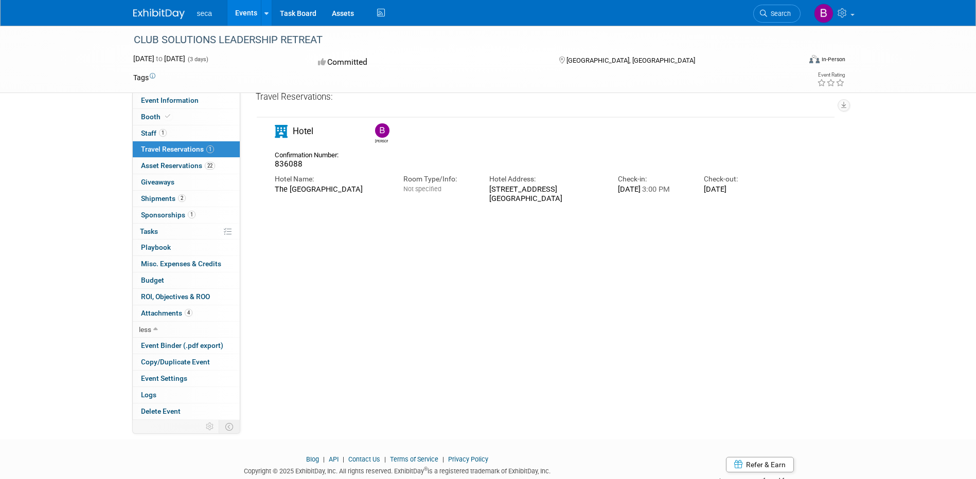
scroll to position [20, 0]
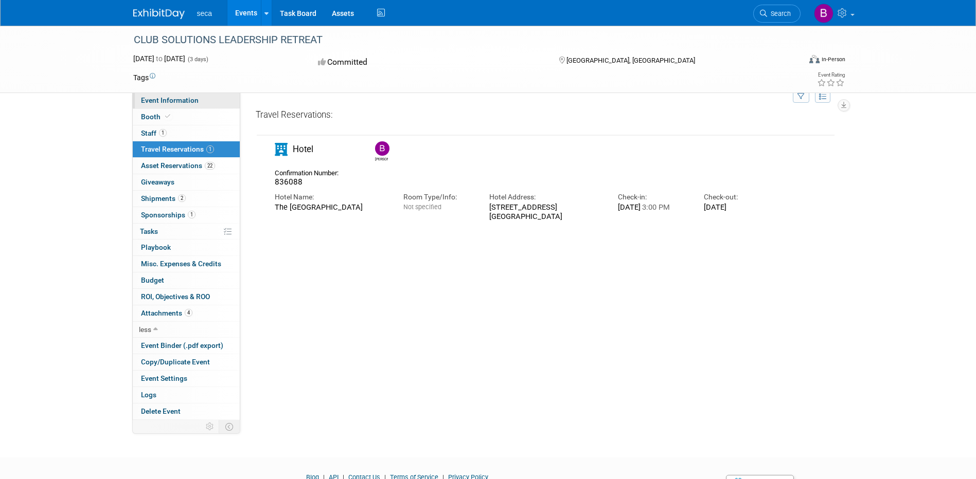
click at [175, 100] on span "Event Information" at bounding box center [170, 100] width 58 height 8
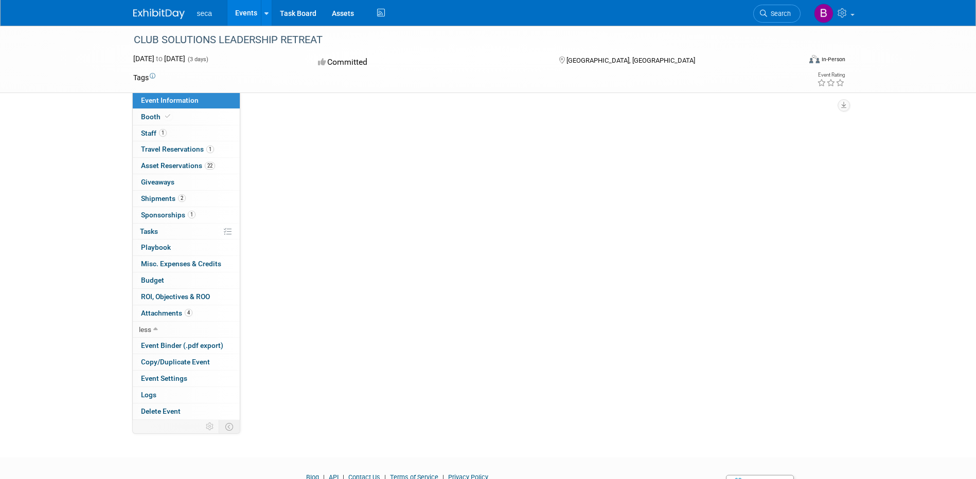
scroll to position [0, 0]
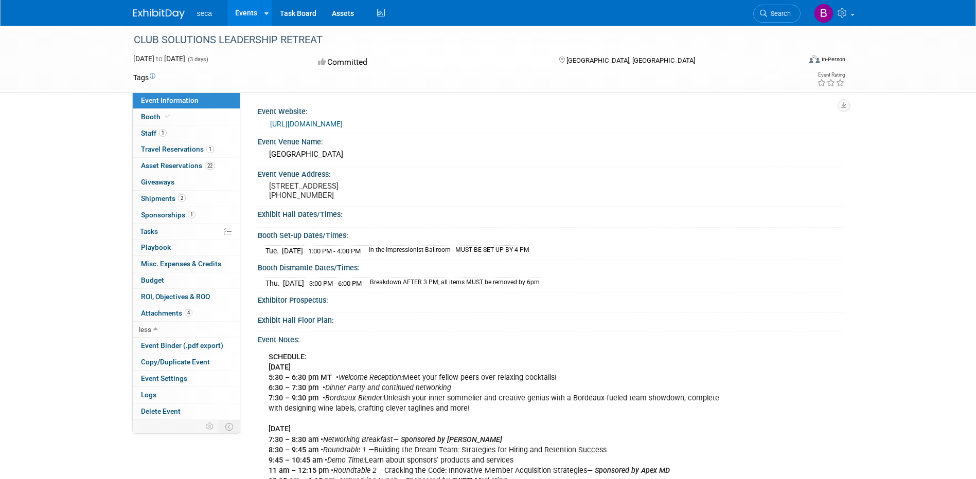
click at [385, 156] on div "[GEOGRAPHIC_DATA]" at bounding box center [550, 155] width 570 height 16
click at [596, 153] on div "[GEOGRAPHIC_DATA]" at bounding box center [550, 155] width 570 height 16
click at [567, 177] on div "Event Venue Address:" at bounding box center [550, 173] width 585 height 13
click at [382, 191] on pre "[STREET_ADDRESS] [PHONE_NUMBER]" at bounding box center [379, 191] width 221 height 19
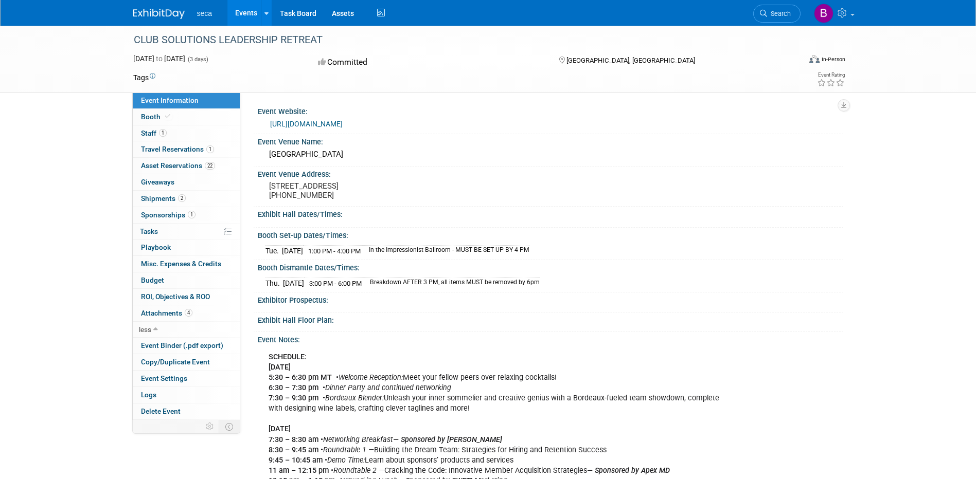
drag, startPoint x: 382, startPoint y: 191, endPoint x: 441, endPoint y: 192, distance: 59.7
click at [441, 192] on pre "[STREET_ADDRESS] [PHONE_NUMBER]" at bounding box center [379, 191] width 221 height 19
click at [263, 12] on link at bounding box center [266, 13] width 11 height 26
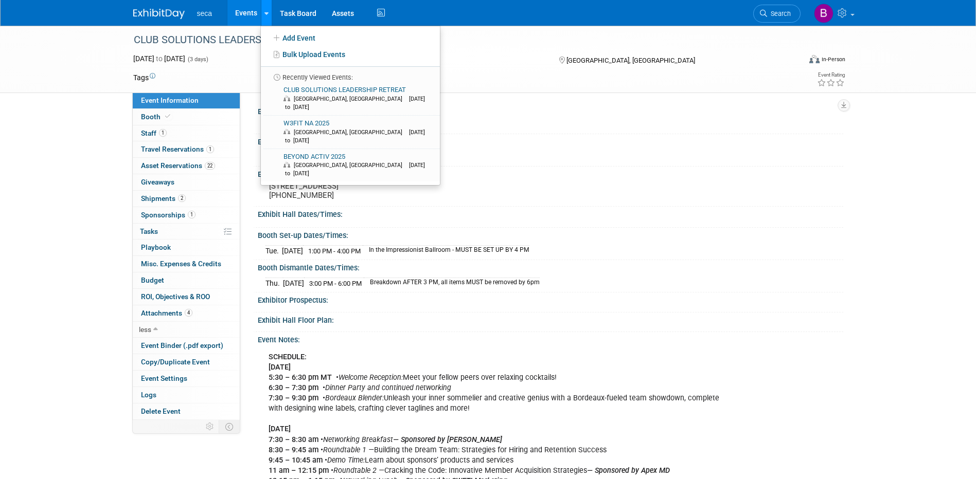
click at [262, 12] on link at bounding box center [266, 13] width 11 height 26
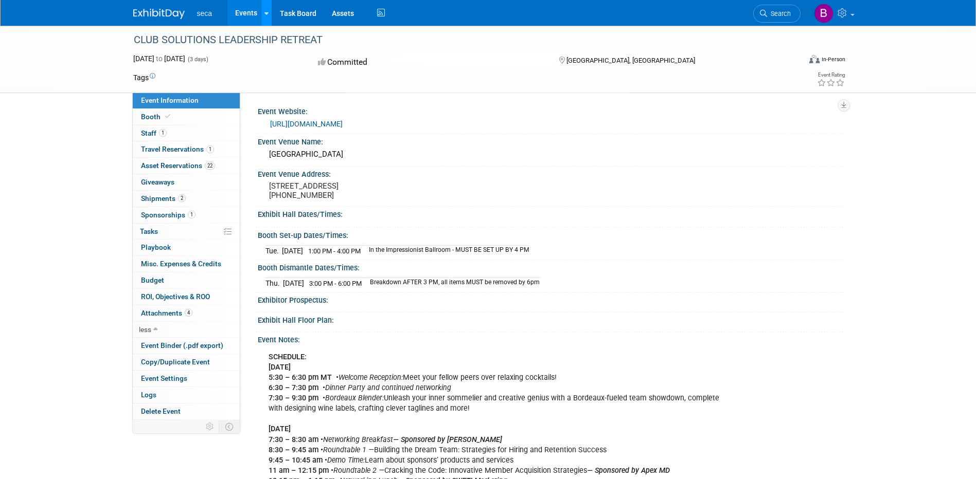
click at [266, 12] on icon at bounding box center [266, 13] width 4 height 7
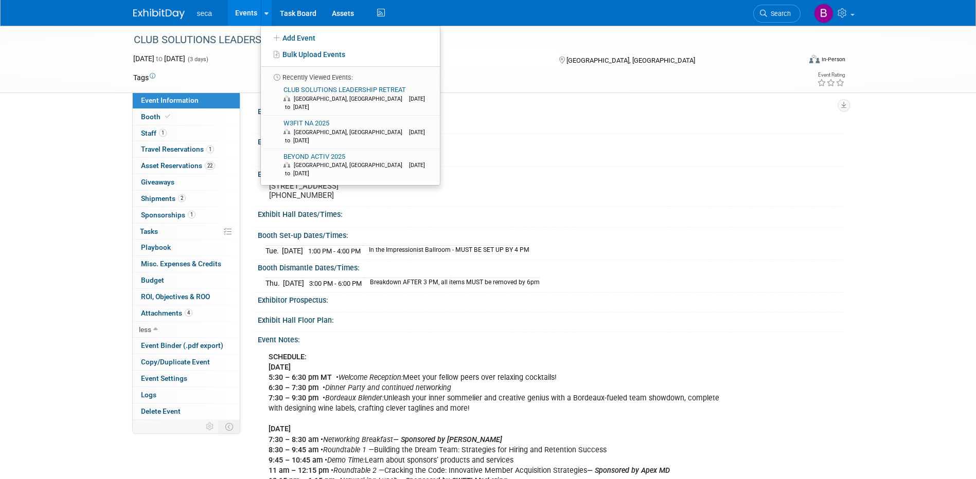
click at [159, 12] on img at bounding box center [158, 14] width 51 height 10
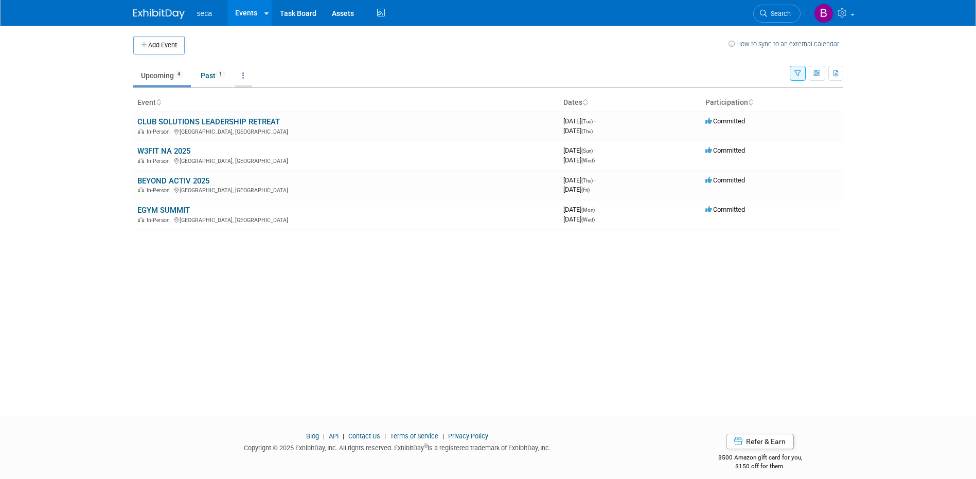
click at [244, 72] on icon at bounding box center [243, 75] width 2 height 7
click at [369, 60] on td "Upcoming 4 Past 1 All Events 5 Past and Upcoming Grouped Annually Events groupe…" at bounding box center [461, 71] width 656 height 33
click at [257, 115] on td "CLUB SOLUTIONS LEADERSHIP RETREAT In-Person [GEOGRAPHIC_DATA], [GEOGRAPHIC_DATA]" at bounding box center [346, 126] width 426 height 29
click at [249, 122] on link "CLUB SOLUTIONS LEADERSHIP RETREAT" at bounding box center [208, 121] width 142 height 9
click at [180, 151] on link "W3FIT NA 2025" at bounding box center [163, 151] width 53 height 9
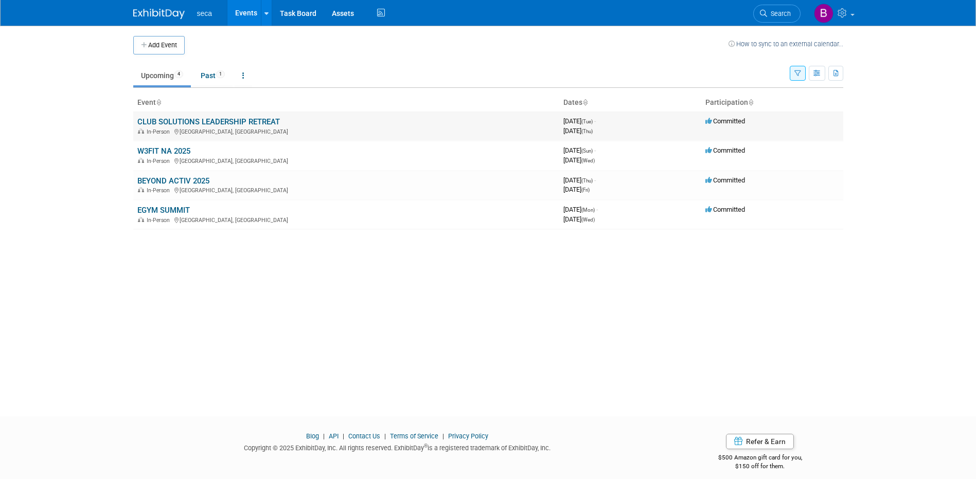
click at [208, 120] on link "CLUB SOLUTIONS LEADERSHIP RETREAT" at bounding box center [208, 121] width 142 height 9
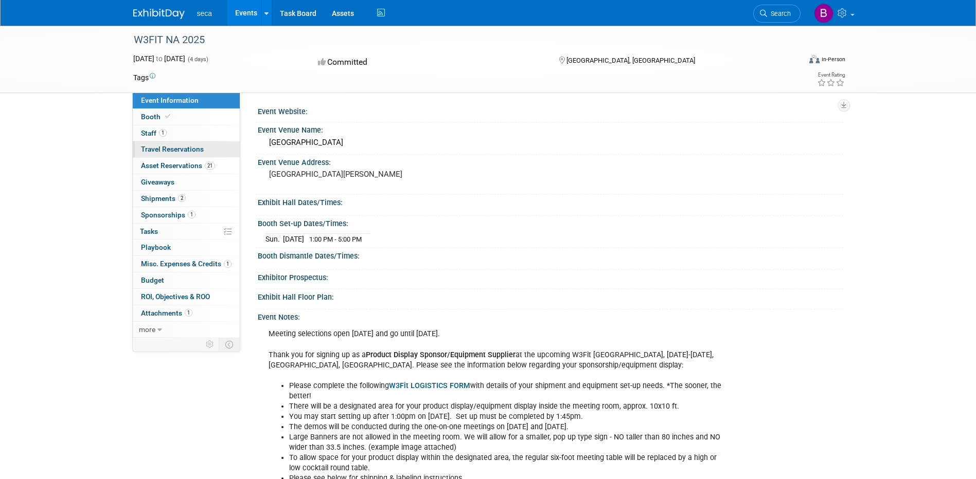
click at [182, 149] on span "Travel Reservations 0" at bounding box center [172, 149] width 63 height 8
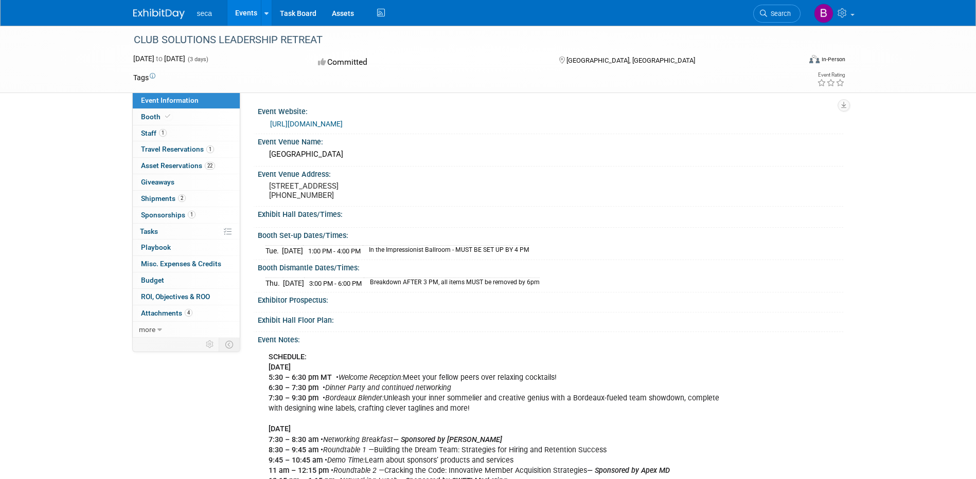
click at [212, 385] on div "Event Information Event Info Booth Booth 1 Staff 1 Staff 1 Travel Reservations …" at bounding box center [487, 328] width 725 height 604
click at [145, 328] on span "more" at bounding box center [147, 330] width 16 height 8
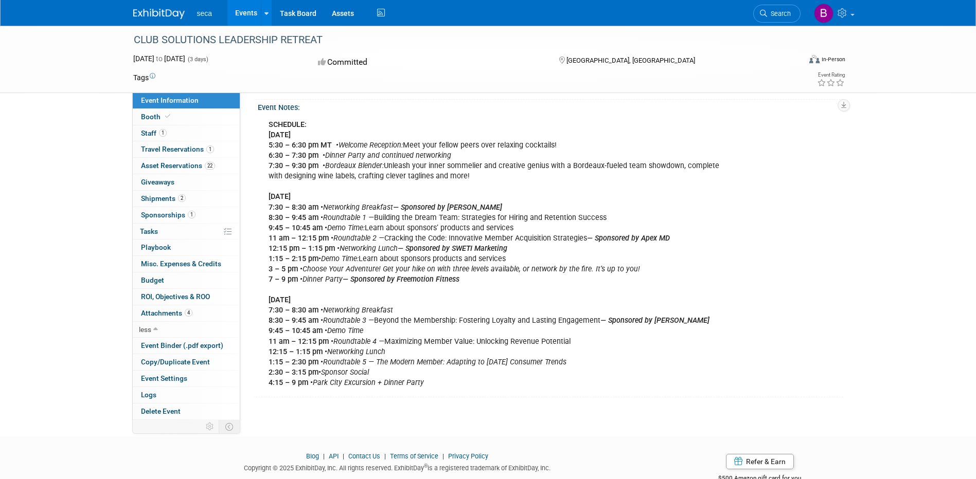
scroll to position [257, 0]
